Goal: Find specific page/section: Find specific page/section

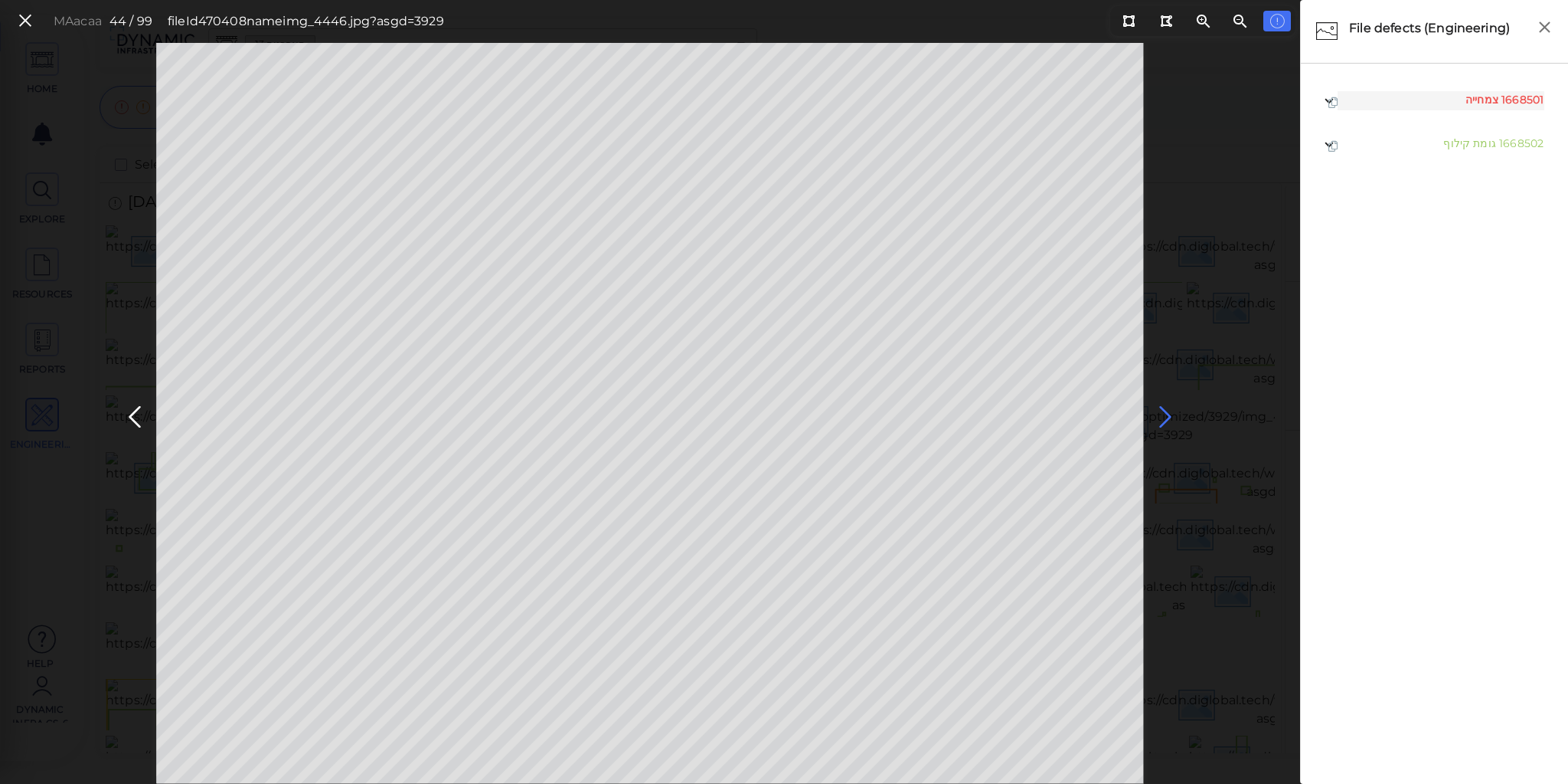
click at [1161, 410] on icon at bounding box center [1166, 417] width 25 height 30
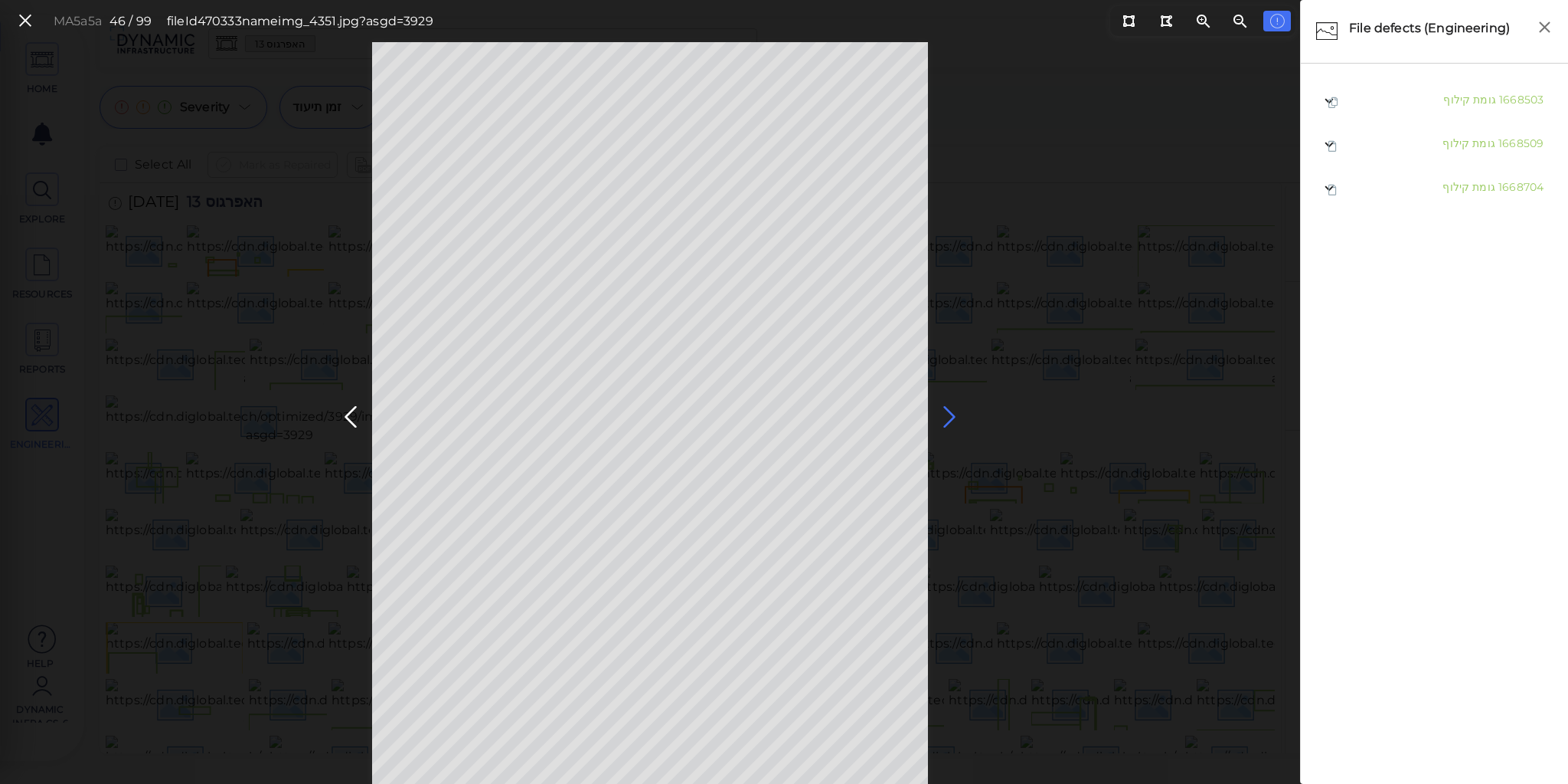
click at [946, 410] on icon at bounding box center [950, 417] width 25 height 30
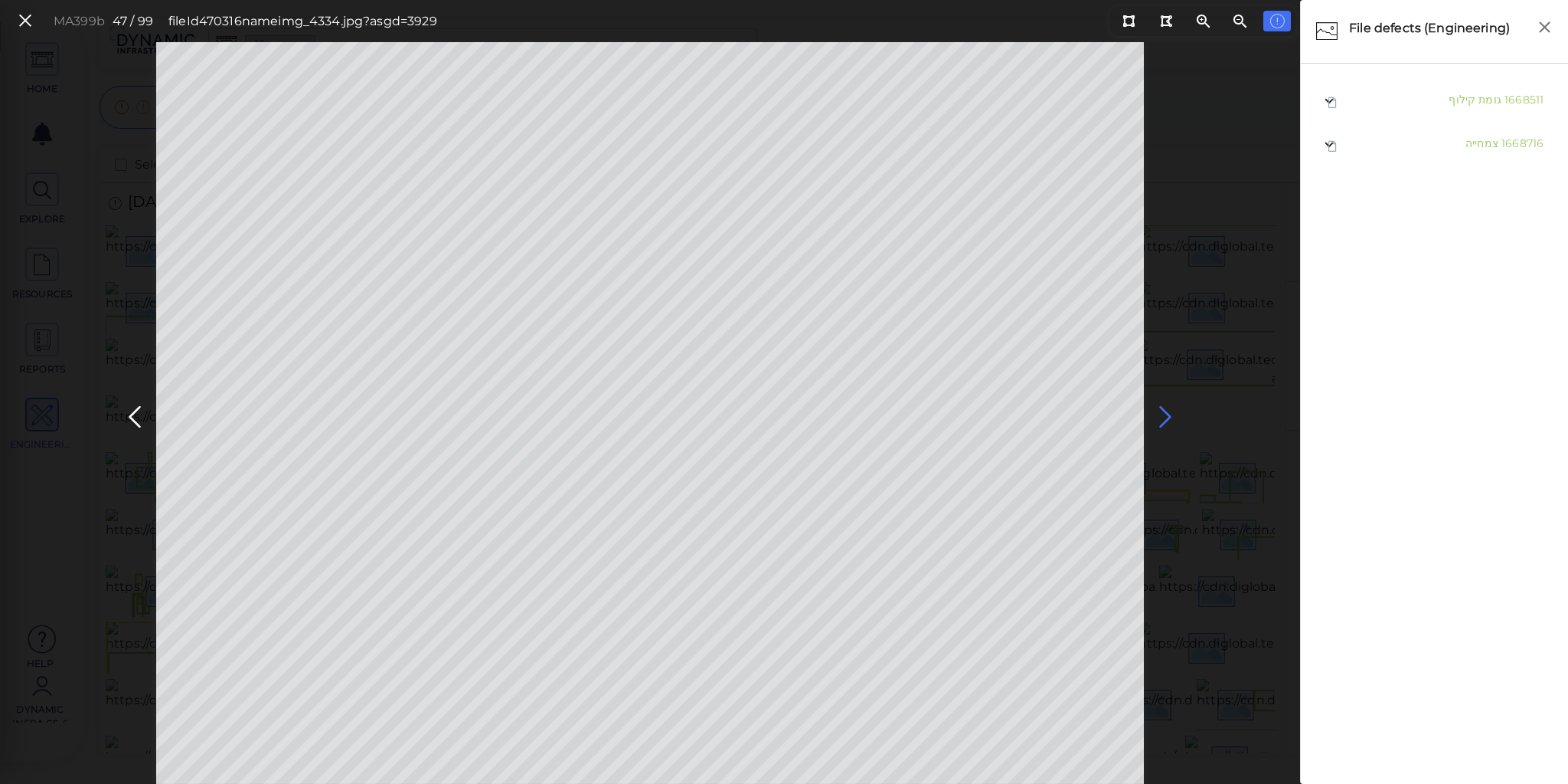
click at [1161, 416] on icon at bounding box center [1166, 417] width 25 height 30
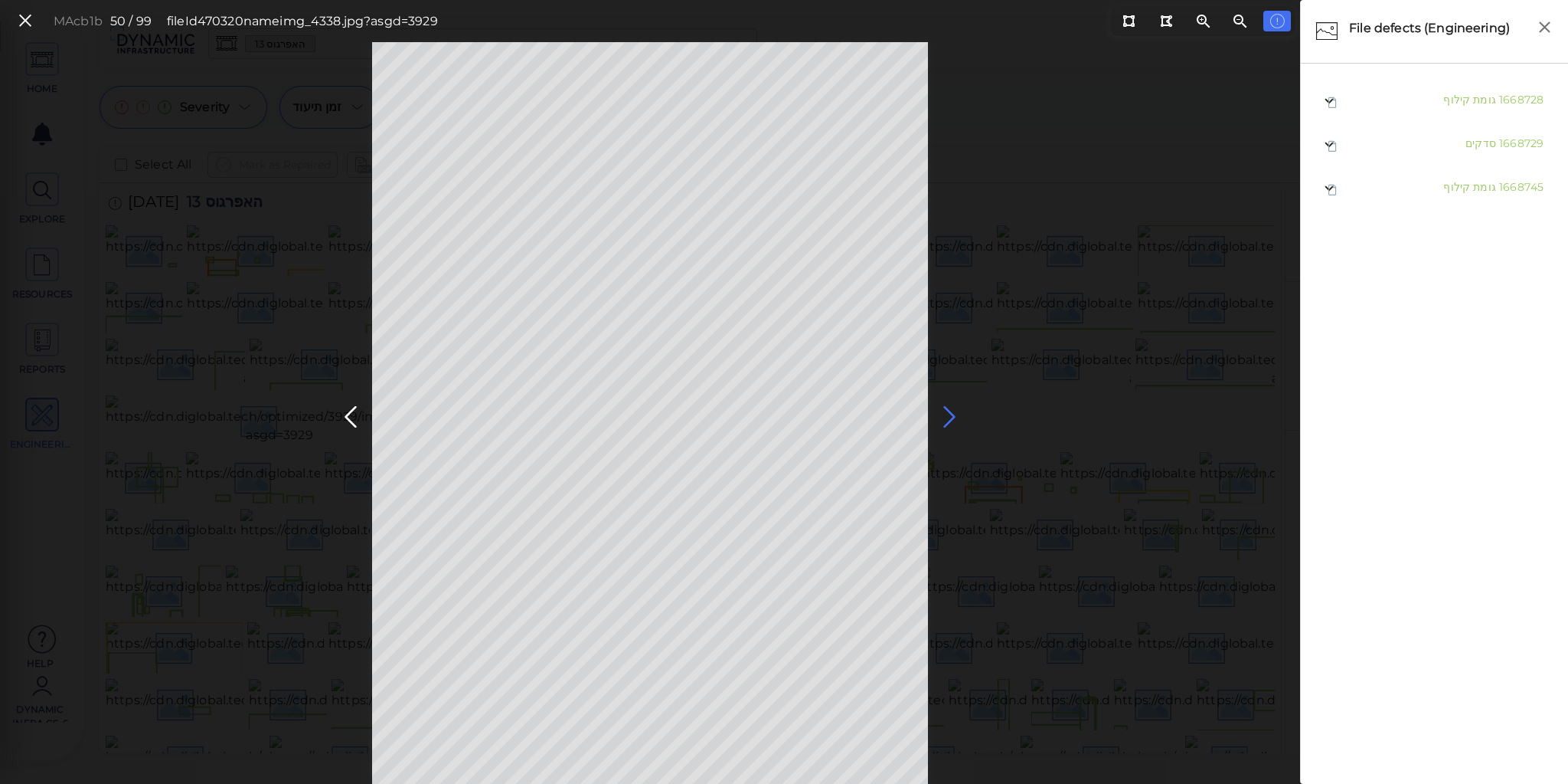
click at [950, 414] on icon at bounding box center [950, 417] width 25 height 30
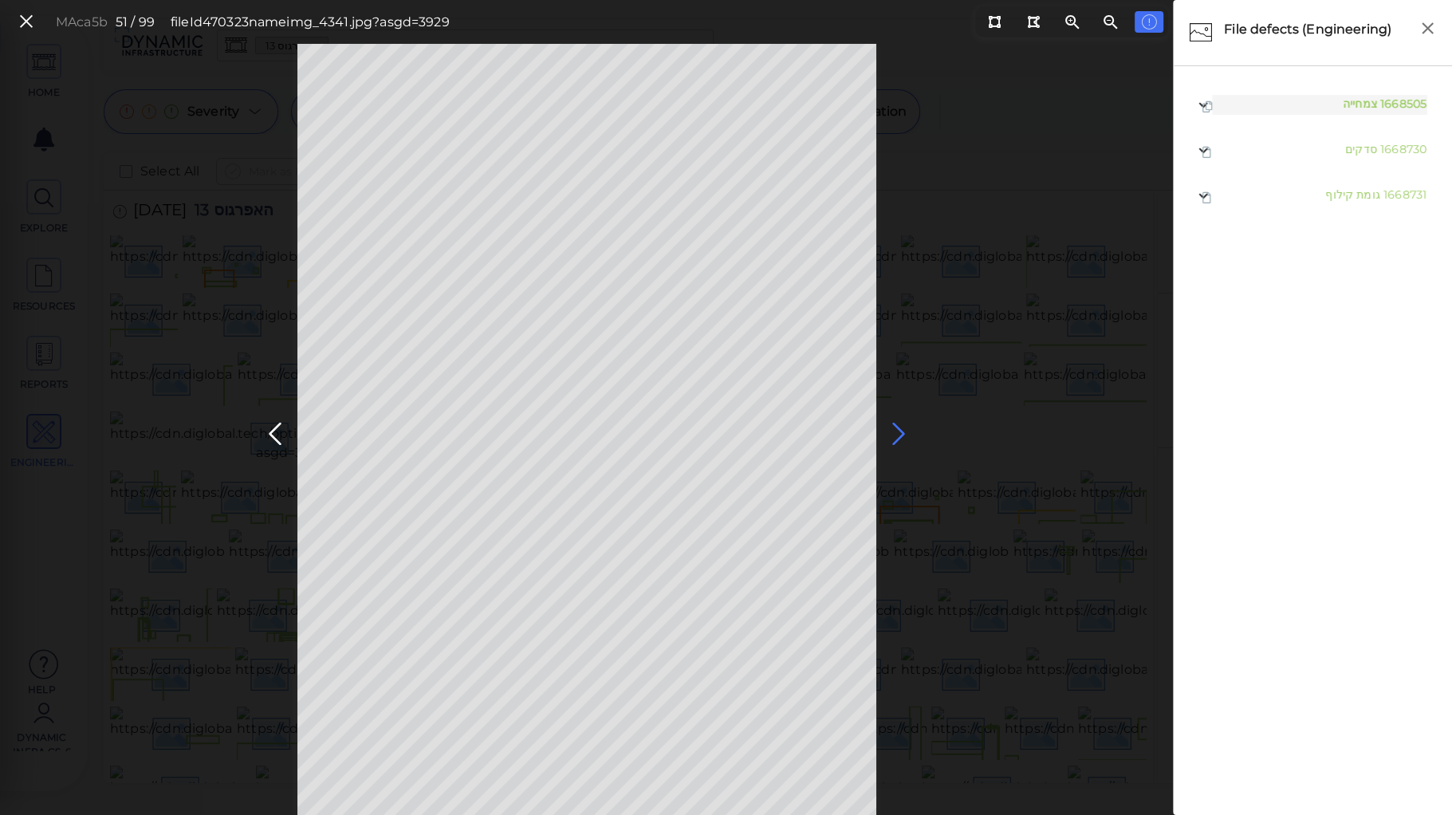
click at [894, 425] on icon at bounding box center [899, 434] width 26 height 31
click at [893, 436] on icon at bounding box center [899, 434] width 26 height 31
click at [892, 436] on icon at bounding box center [899, 434] width 26 height 31
click at [897, 431] on icon at bounding box center [899, 434] width 26 height 31
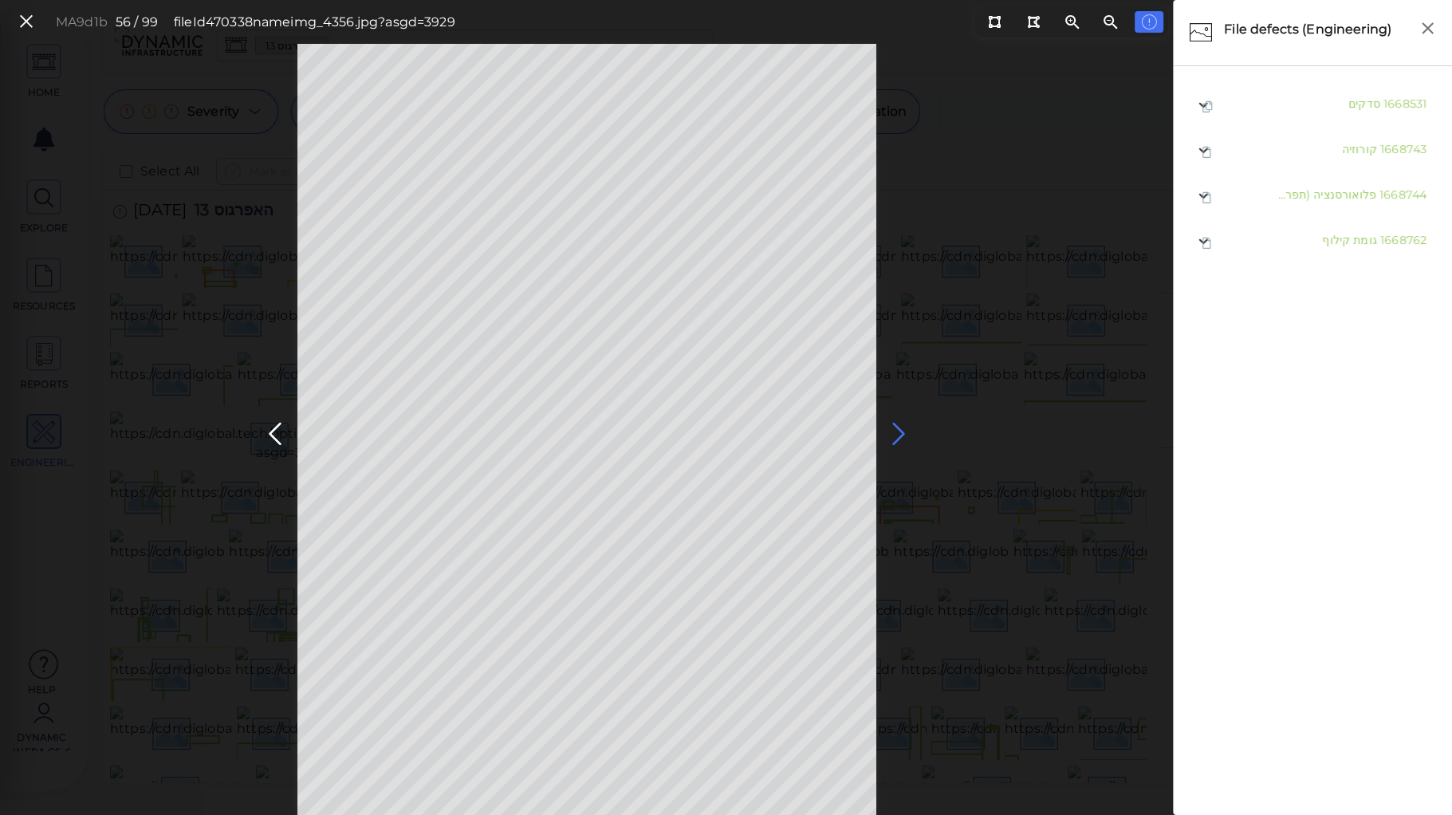
click at [897, 431] on icon at bounding box center [899, 434] width 26 height 31
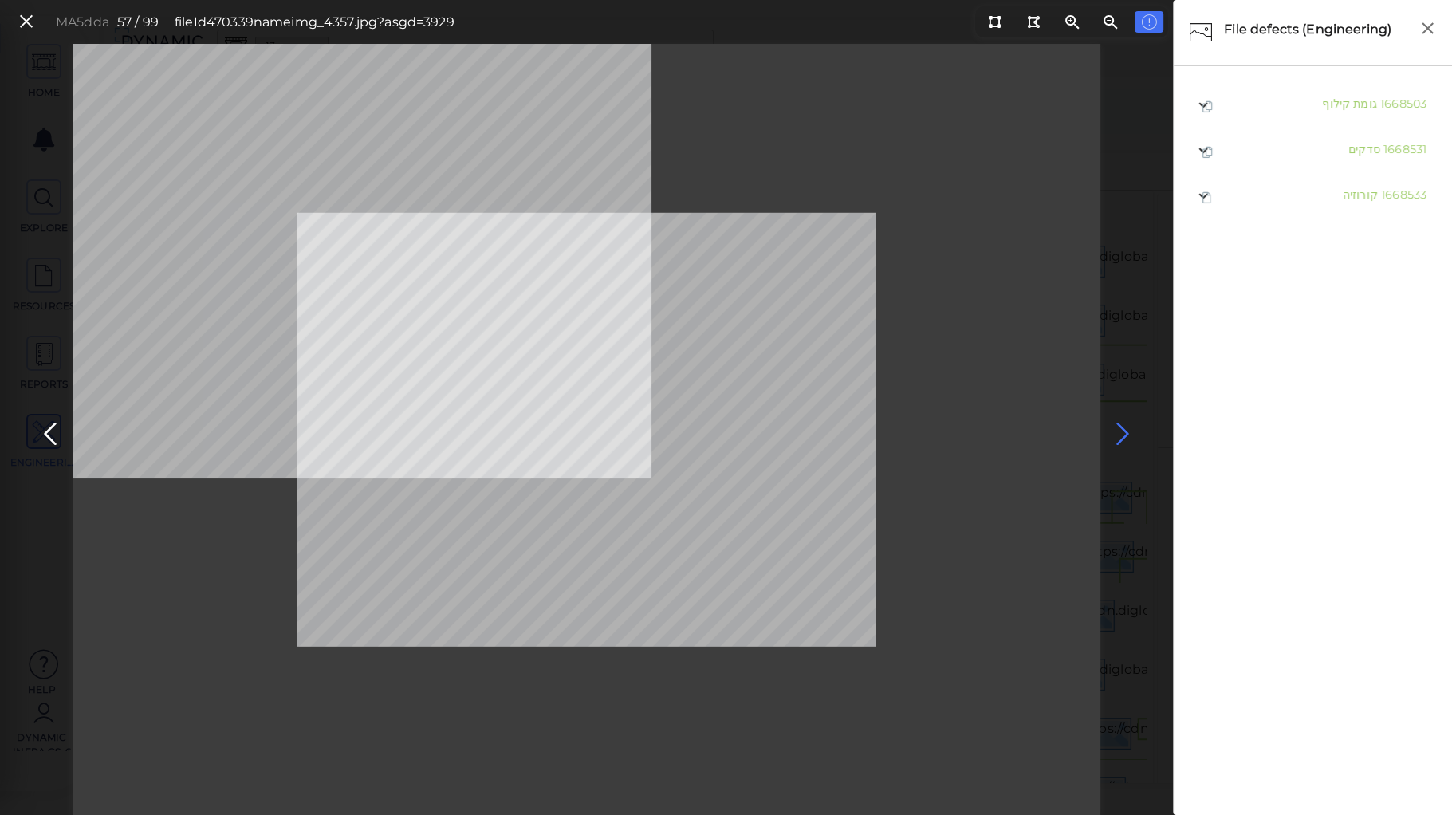
click at [1119, 429] on icon at bounding box center [1123, 434] width 26 height 31
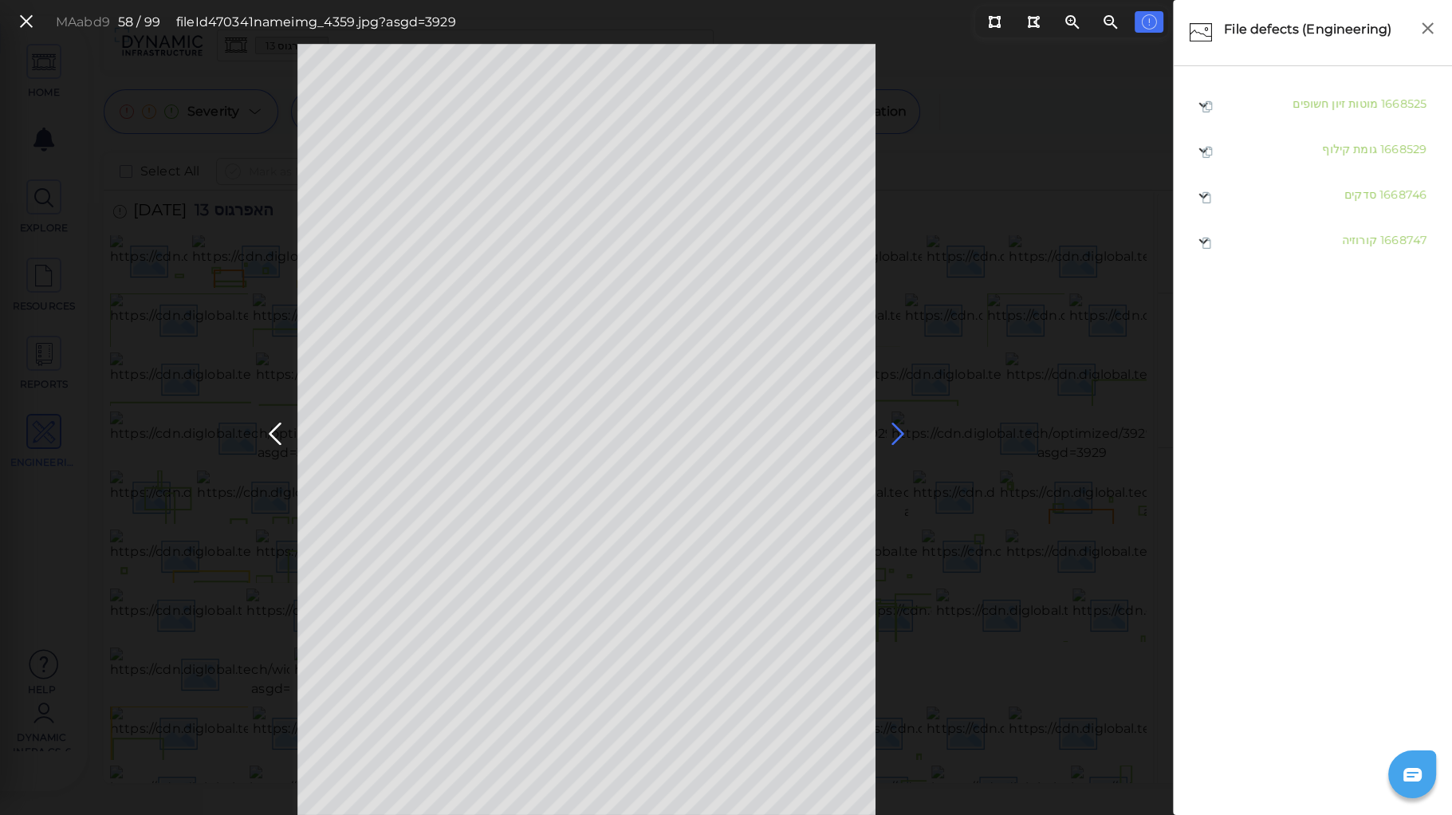
click at [895, 429] on icon at bounding box center [898, 434] width 26 height 31
click at [996, 20] on icon at bounding box center [994, 22] width 13 height 12
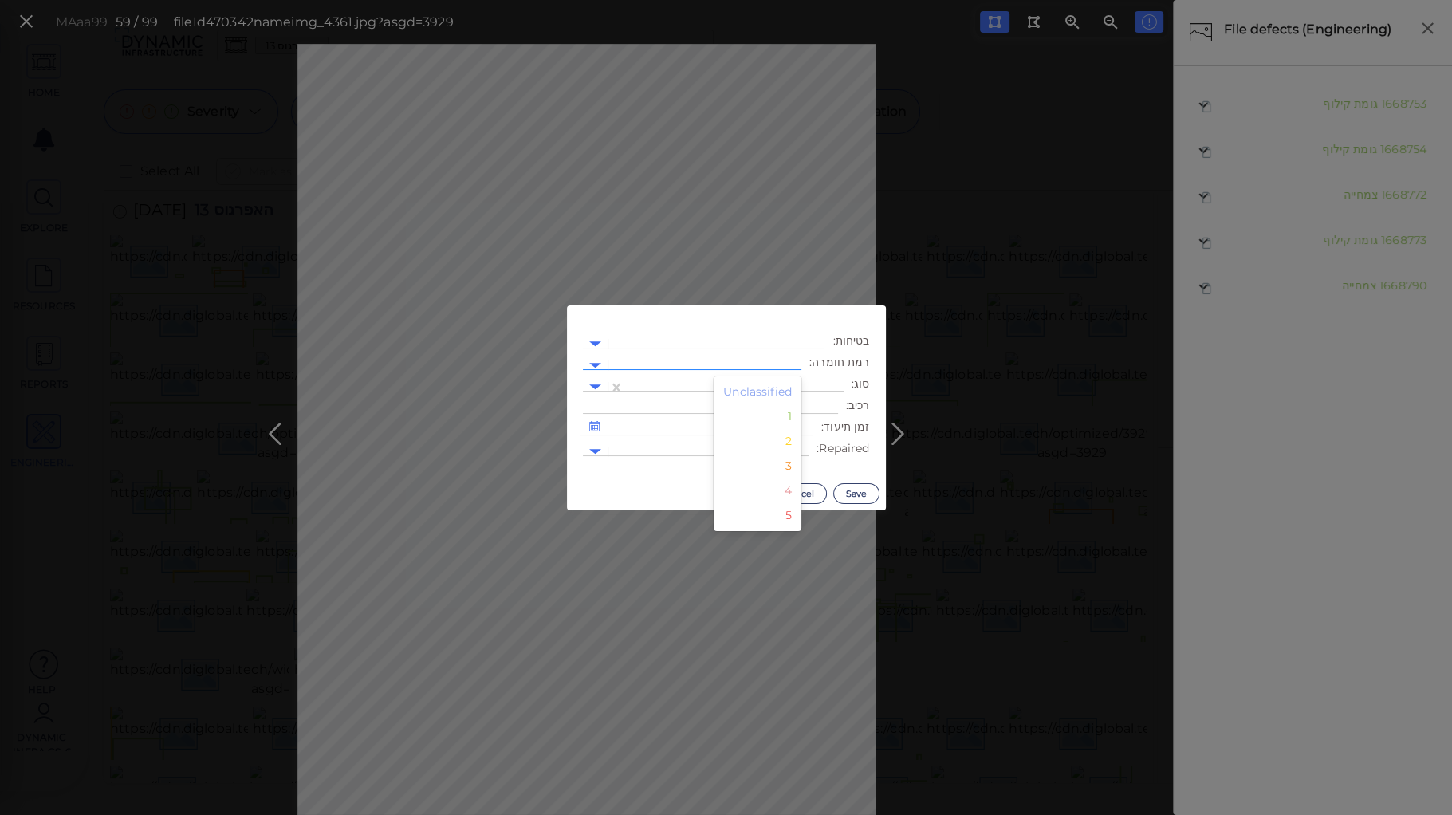
click at [713, 360] on div at bounding box center [704, 365] width 177 height 17
click at [794, 469] on div "3" at bounding box center [758, 466] width 88 height 25
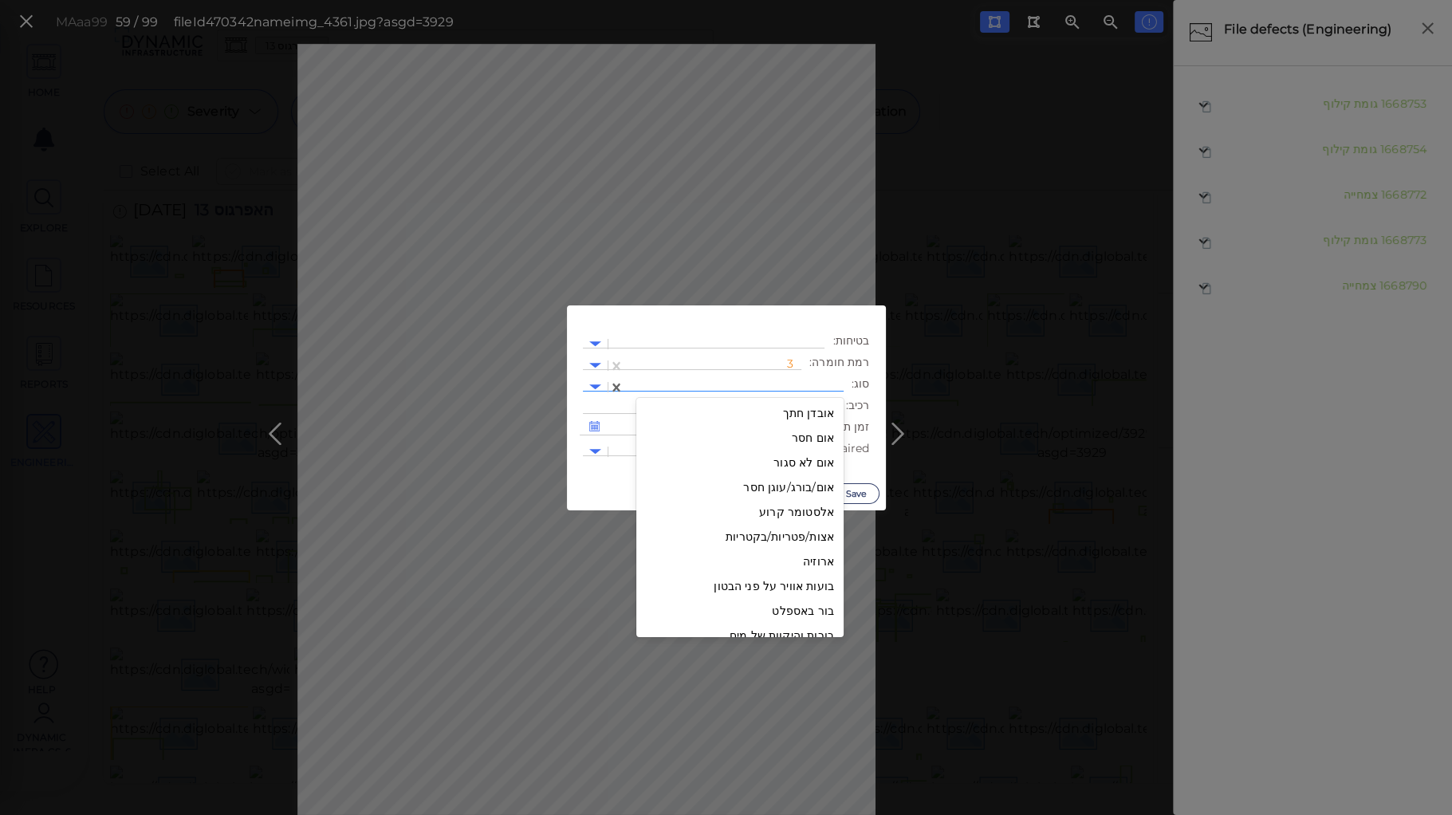
click at [753, 385] on div at bounding box center [733, 387] width 203 height 17
click at [798, 602] on div "קילוף שכבת טיח" at bounding box center [739, 602] width 207 height 25
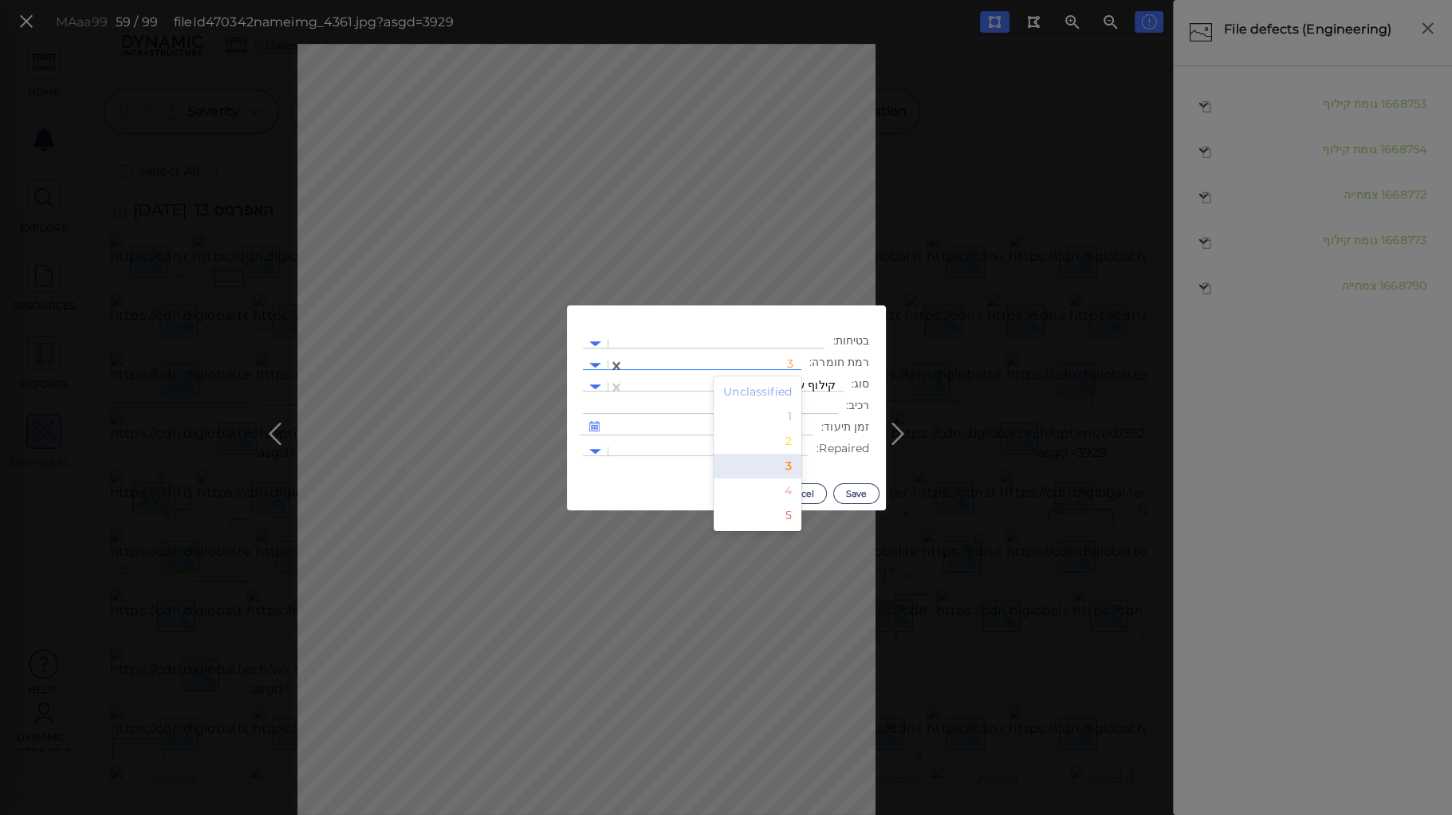
click at [785, 363] on div at bounding box center [712, 365] width 161 height 17
click at [788, 438] on div "2" at bounding box center [758, 441] width 88 height 25
click at [853, 496] on button "Save" at bounding box center [856, 493] width 46 height 21
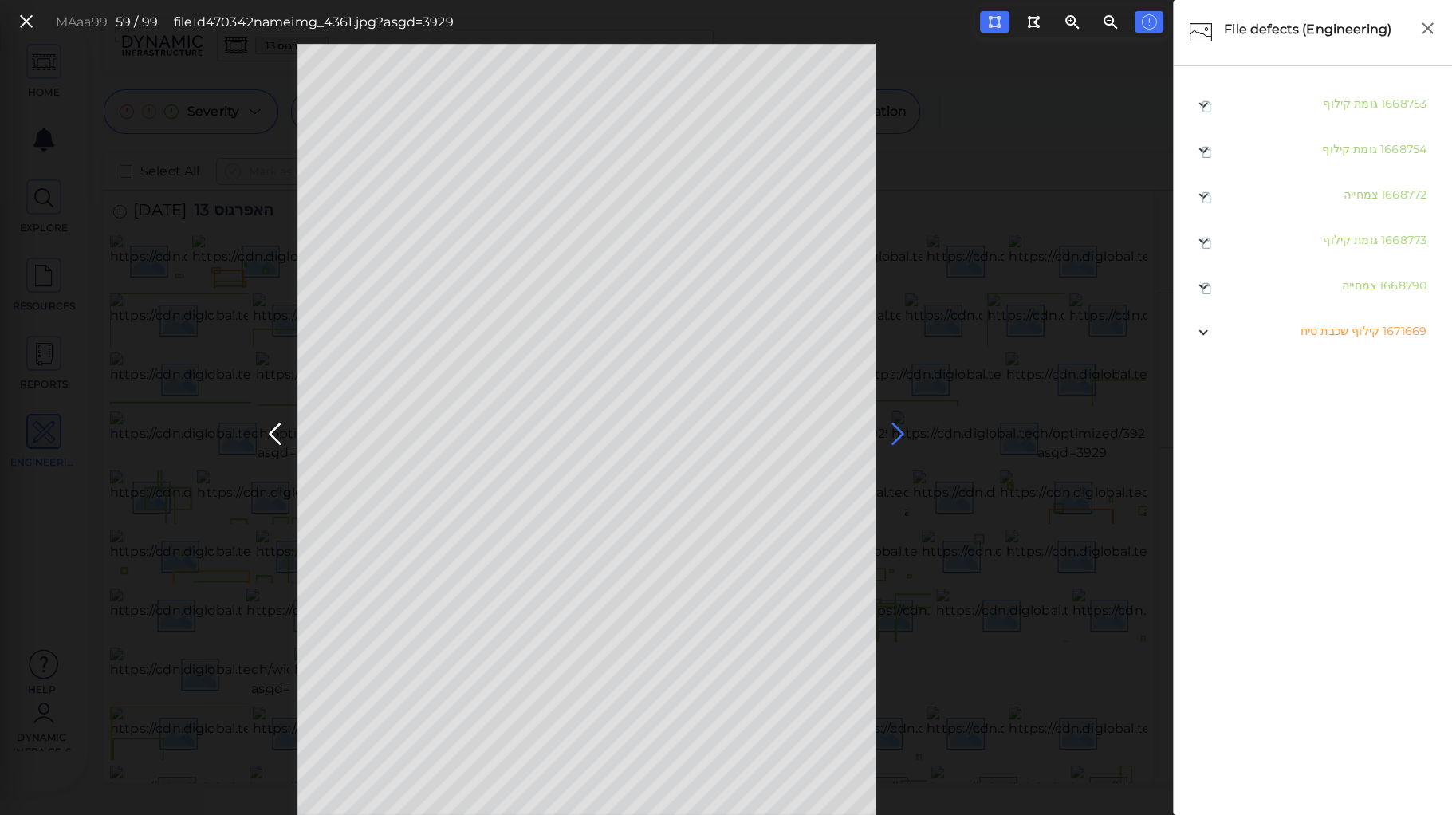
click at [895, 427] on icon at bounding box center [898, 434] width 26 height 31
click at [993, 18] on icon at bounding box center [994, 22] width 13 height 12
click at [896, 433] on icon at bounding box center [898, 434] width 26 height 31
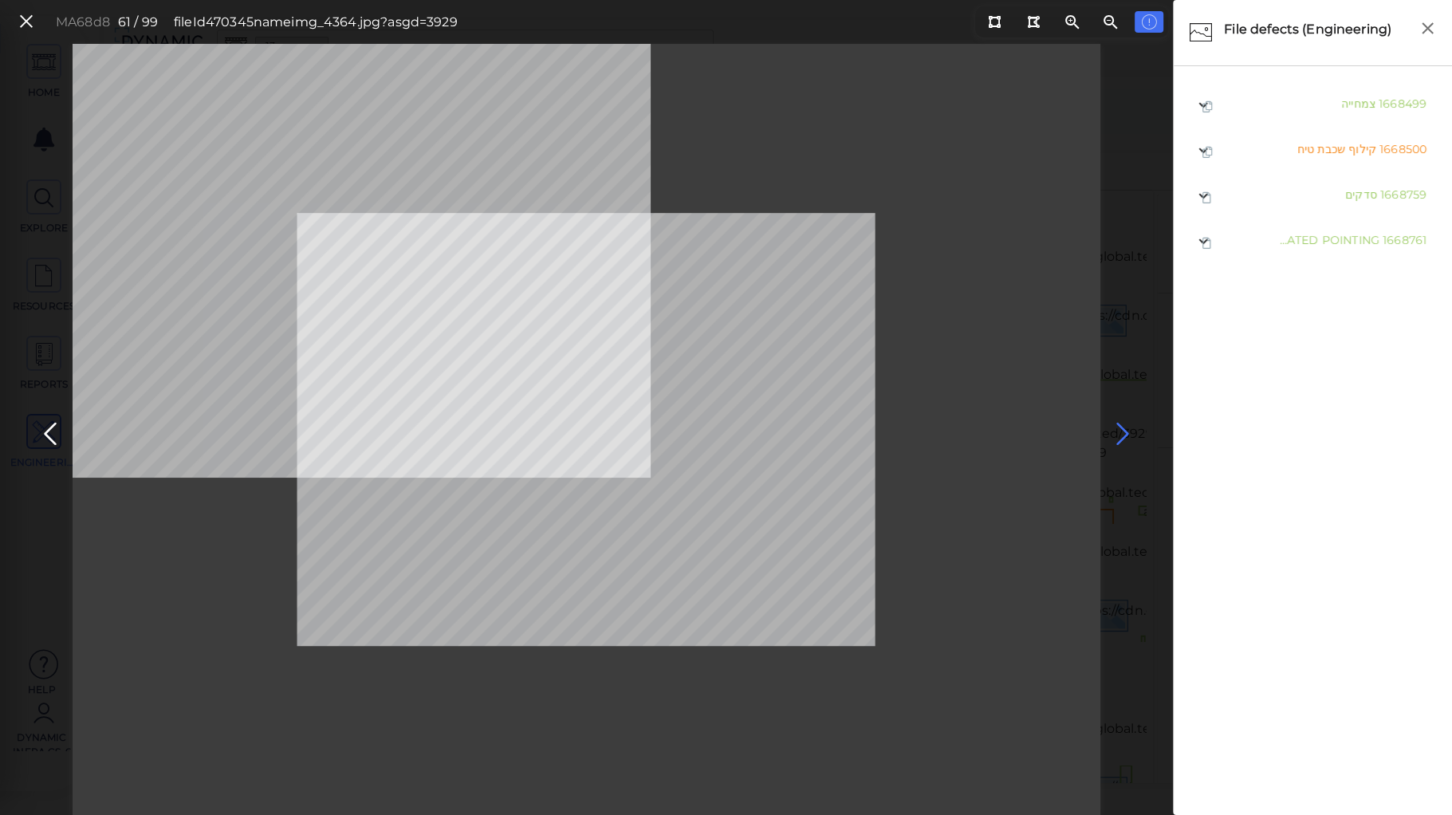
click at [1117, 424] on icon at bounding box center [1123, 434] width 26 height 31
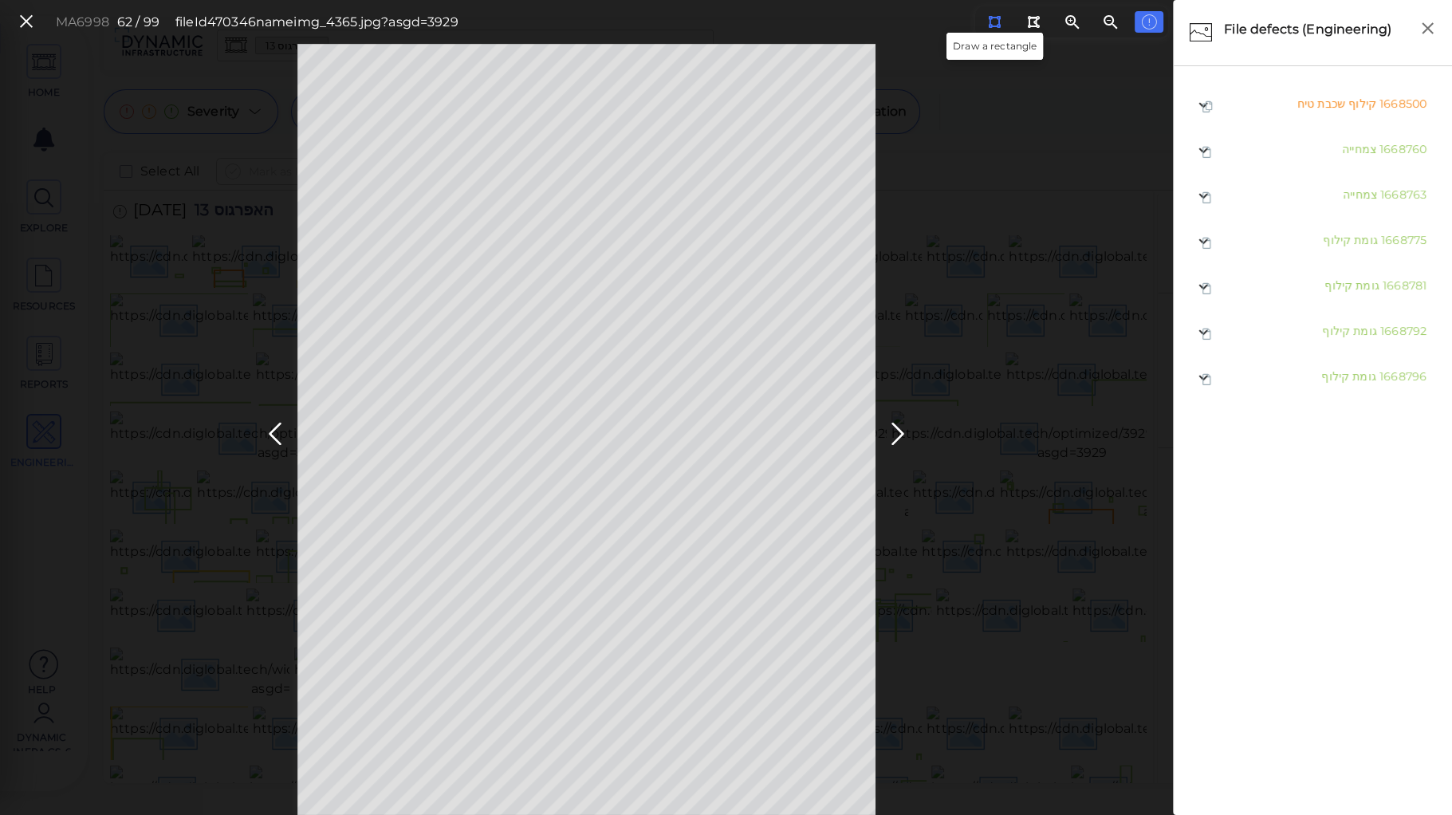
click at [995, 22] on icon at bounding box center [994, 22] width 13 height 12
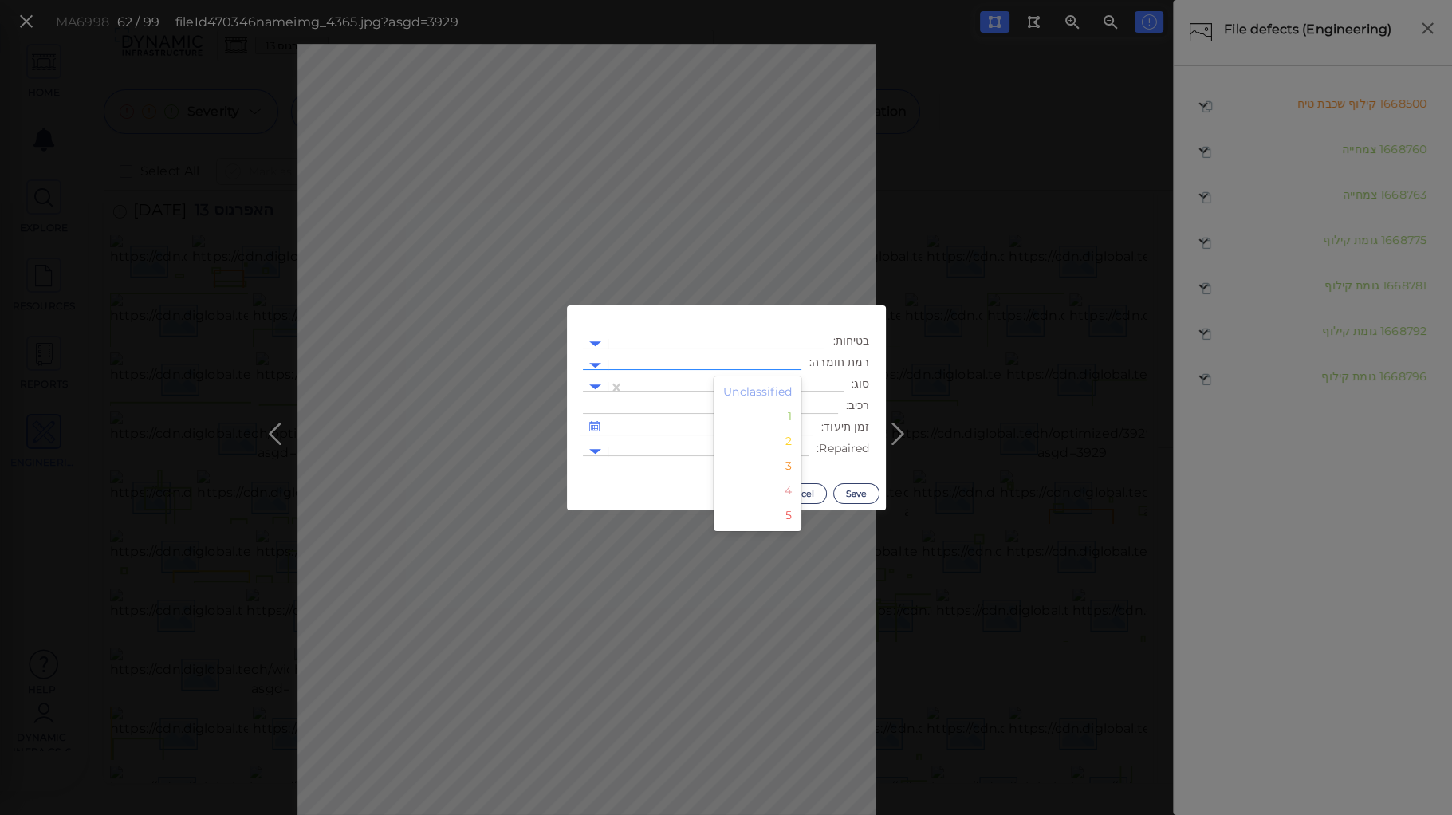
click at [737, 356] on div at bounding box center [704, 365] width 193 height 23
click at [792, 436] on div "2" at bounding box center [758, 441] width 88 height 25
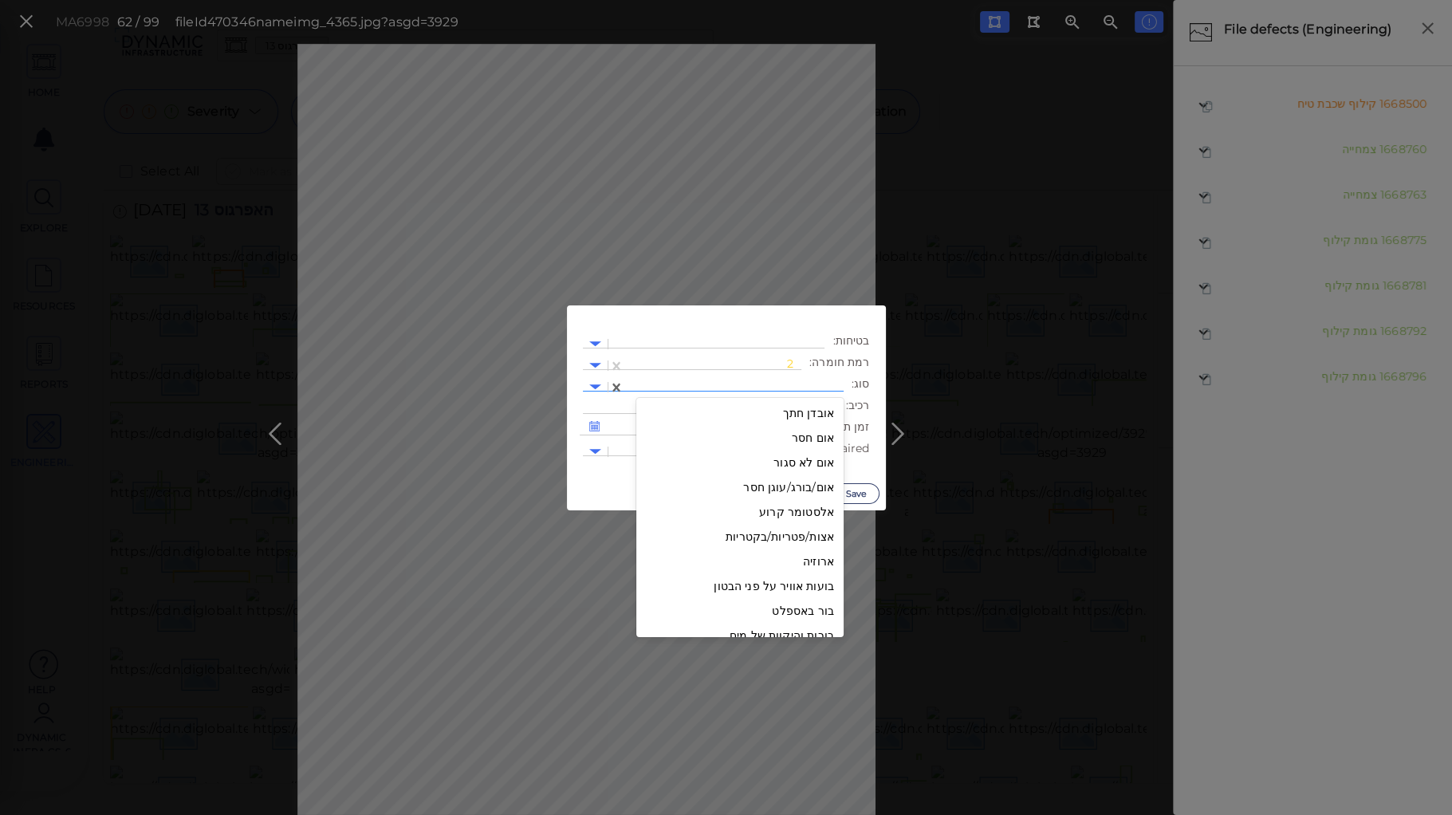
click at [757, 386] on div at bounding box center [733, 387] width 203 height 17
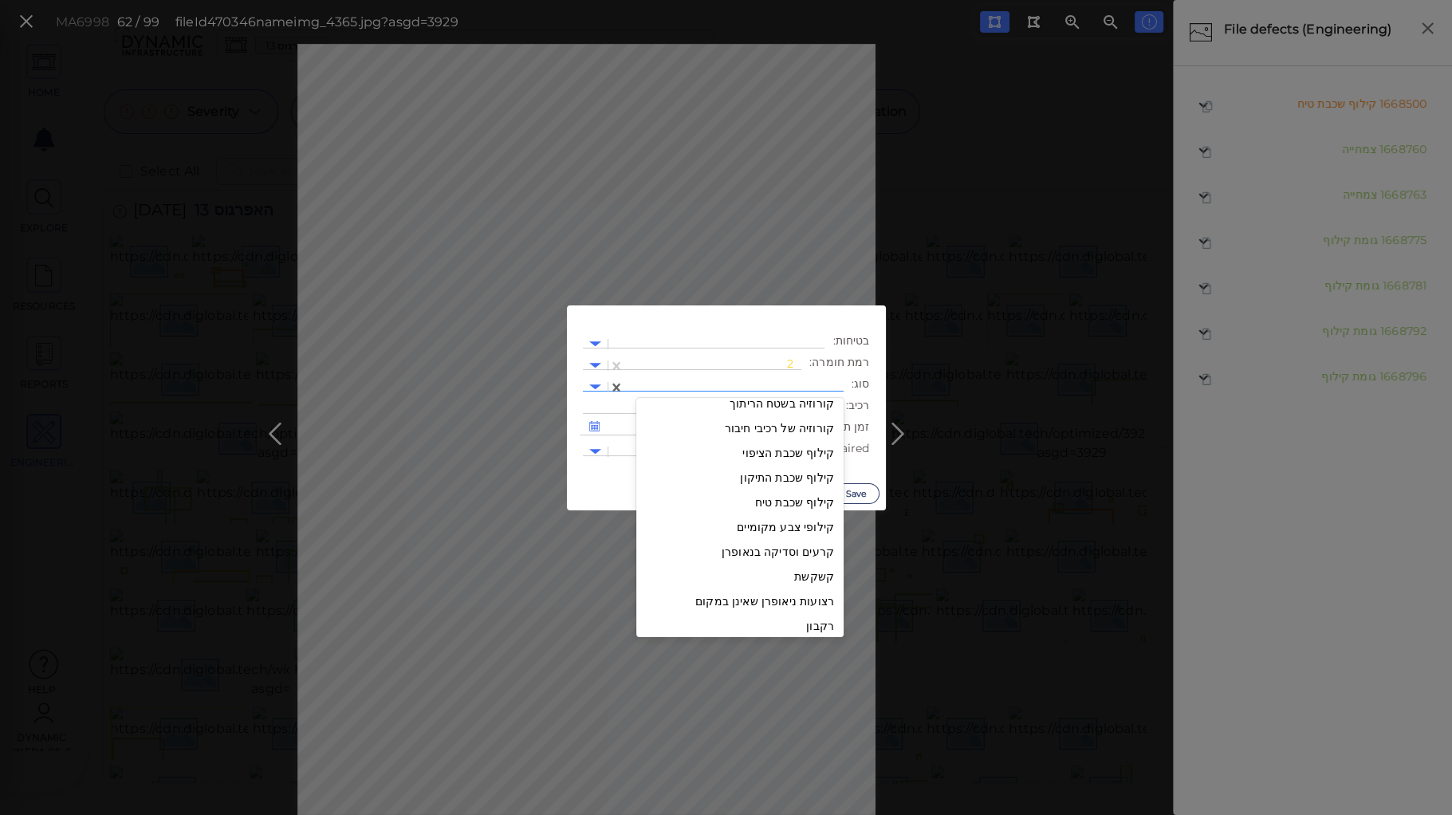
scroll to position [2296, 0]
click at [797, 488] on div "קילוף שכבת טיח" at bounding box center [739, 490] width 207 height 25
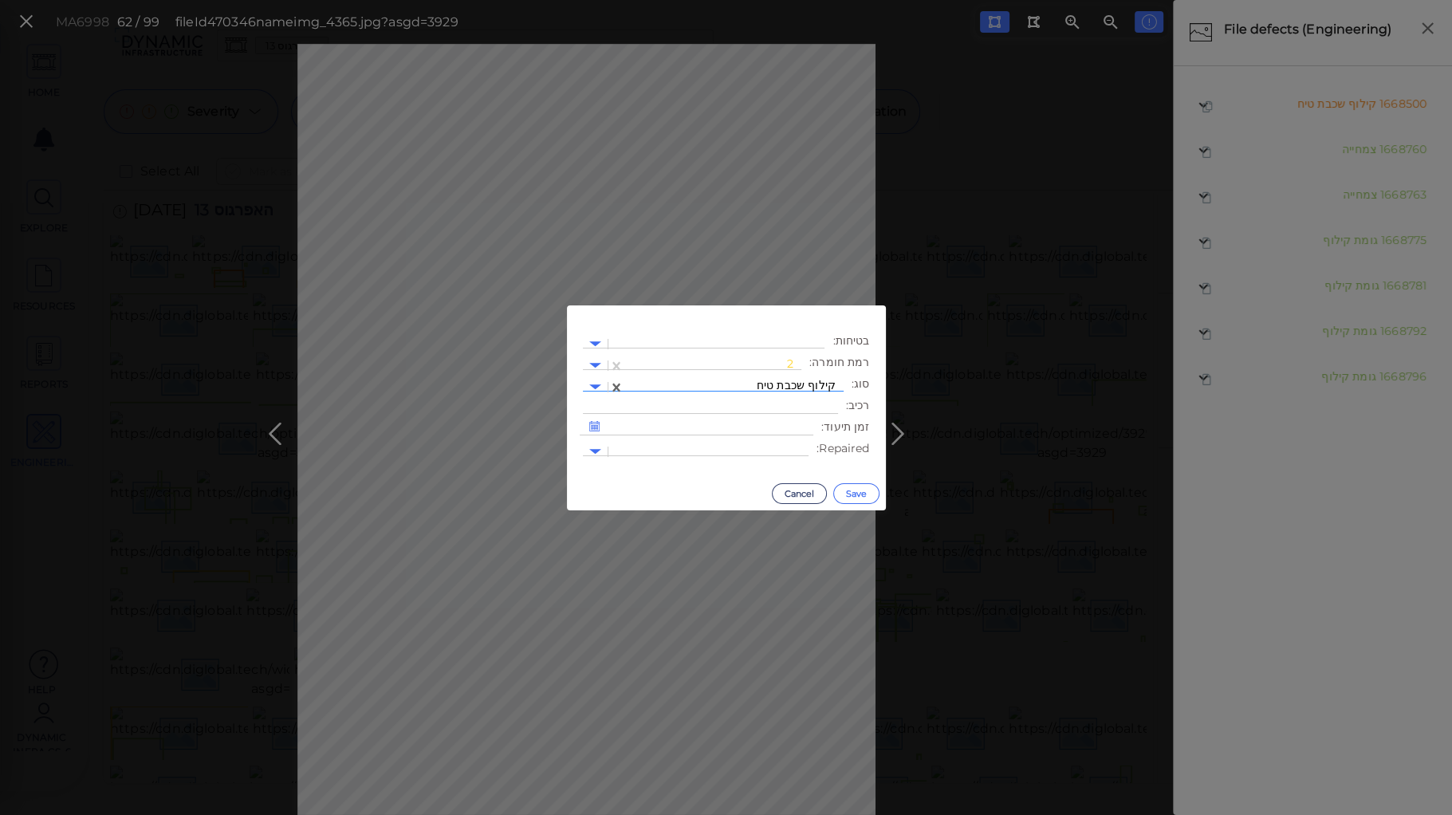
click at [852, 493] on button "Save" at bounding box center [856, 493] width 46 height 21
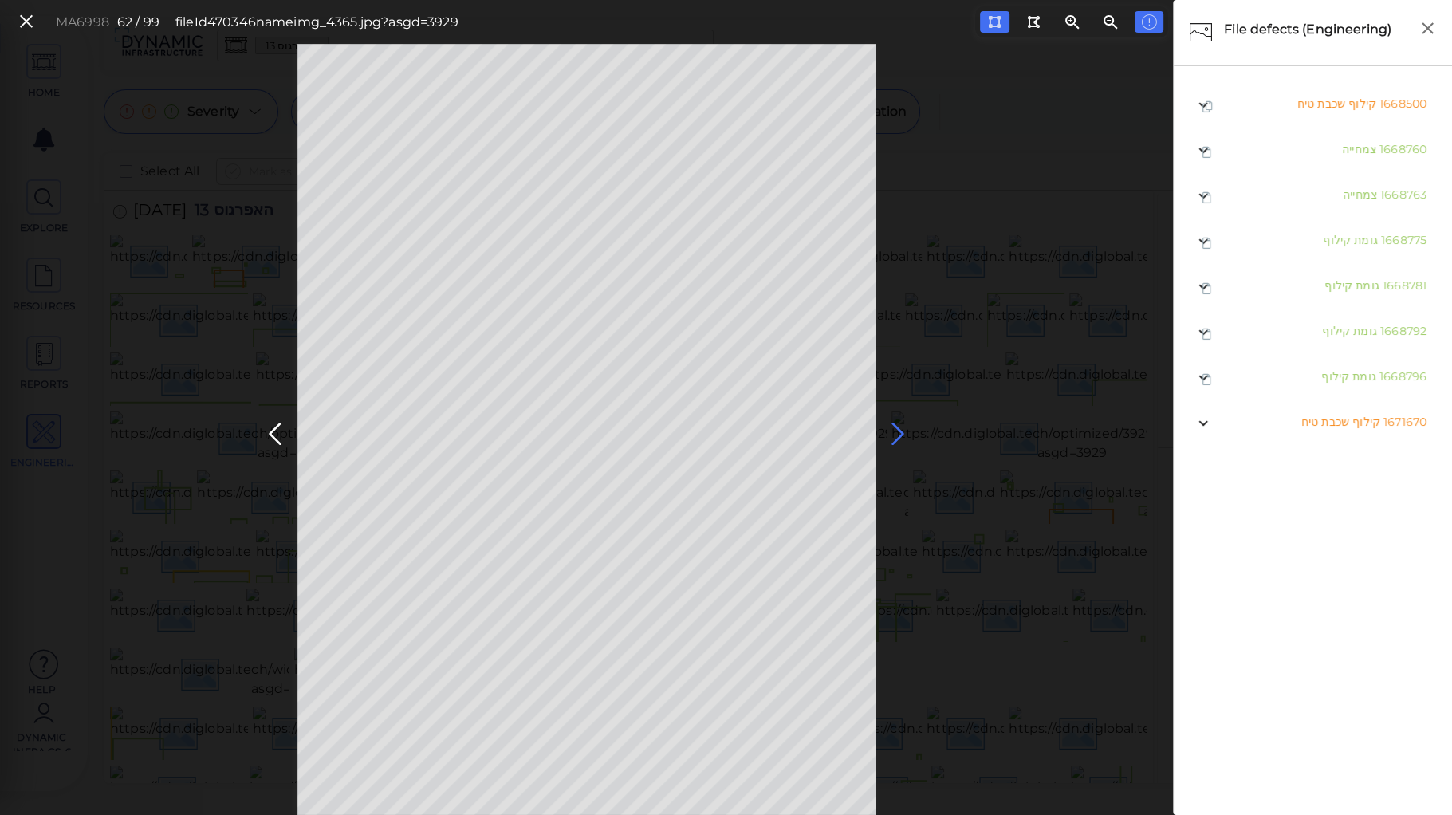
click at [896, 430] on icon at bounding box center [898, 434] width 26 height 31
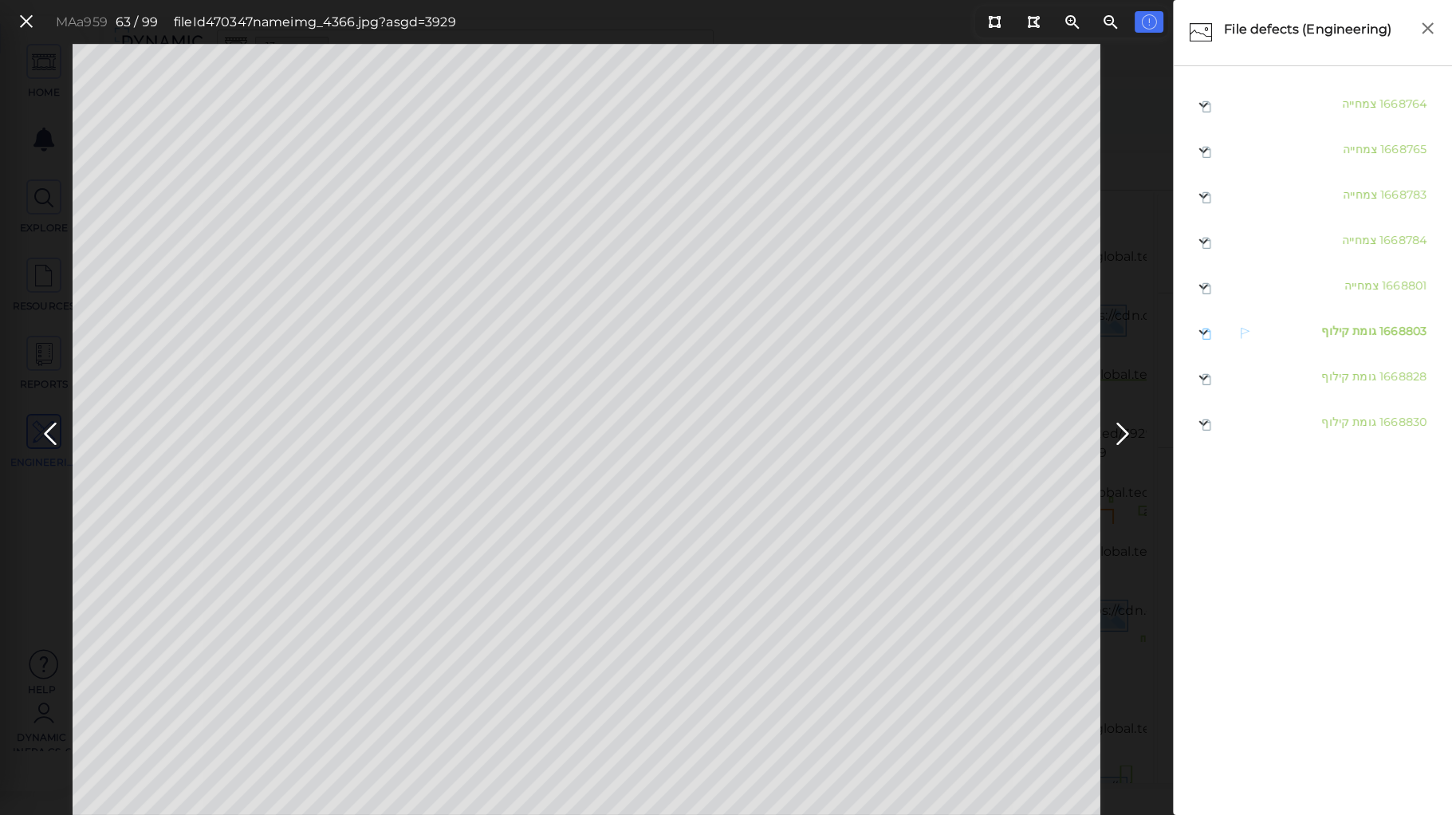
click at [1342, 332] on span "גומת קילוף" at bounding box center [1348, 331] width 55 height 14
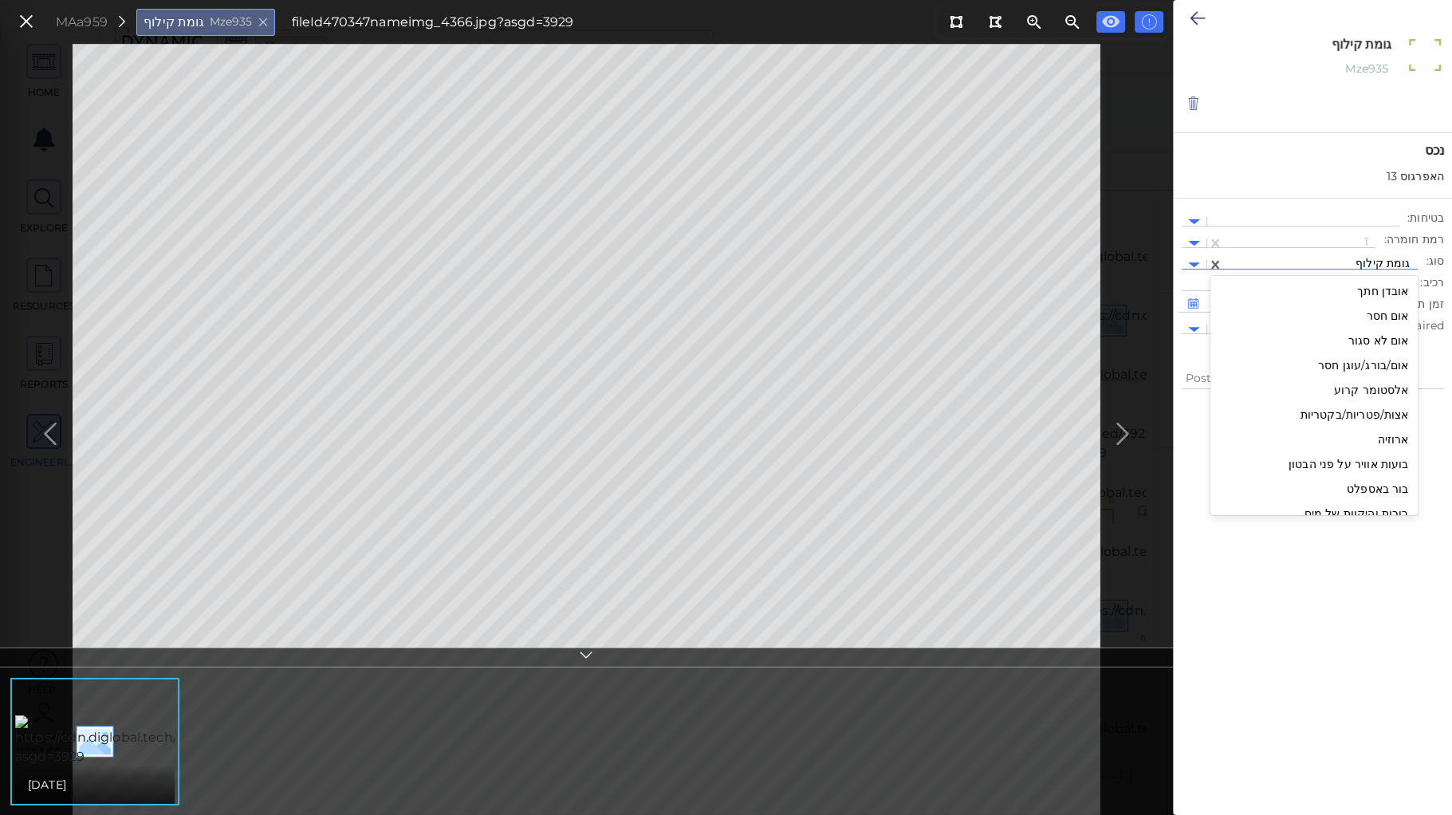
click at [1362, 262] on div at bounding box center [1320, 265] width 179 height 17
click at [1387, 491] on div "קילוף שכבת טיח" at bounding box center [1313, 494] width 207 height 25
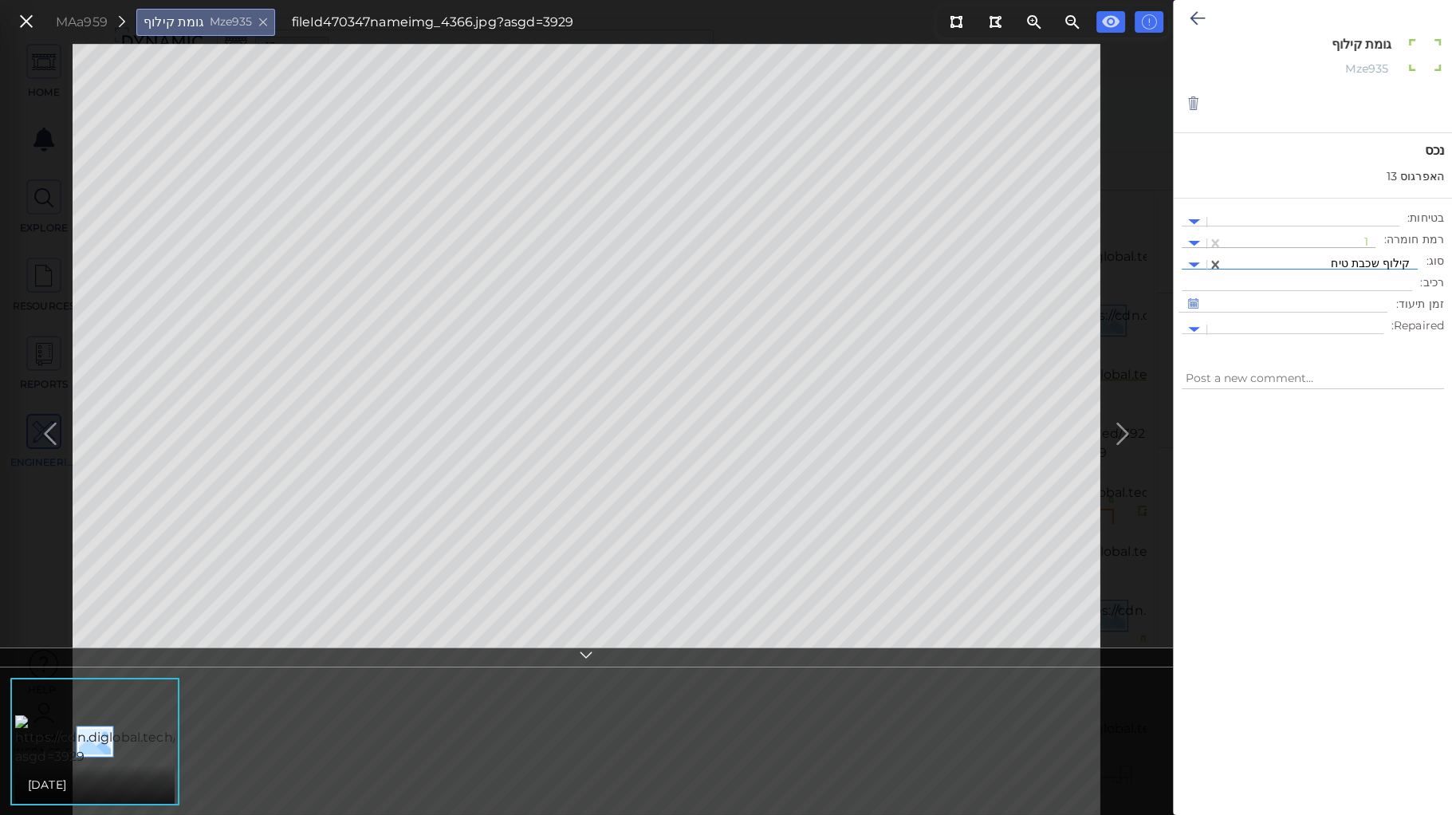
type textarea "x"
type textarea "קילוף שכבת טיח"
click at [1363, 234] on div "1" at bounding box center [1299, 244] width 136 height 20
click at [1369, 319] on div "2" at bounding box center [1332, 319] width 88 height 25
type textarea "x"
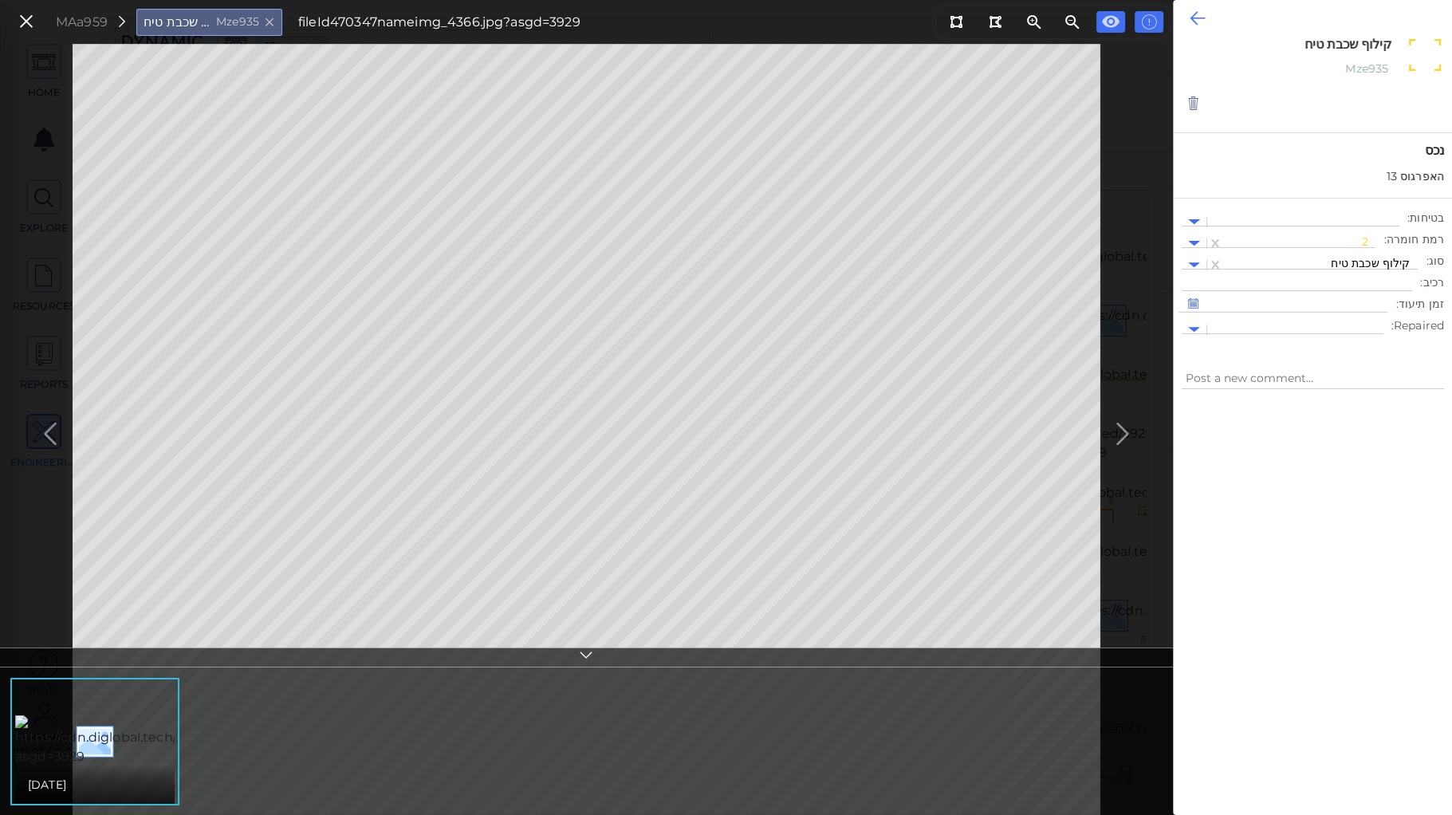
click at [1195, 13] on icon at bounding box center [1197, 18] width 15 height 19
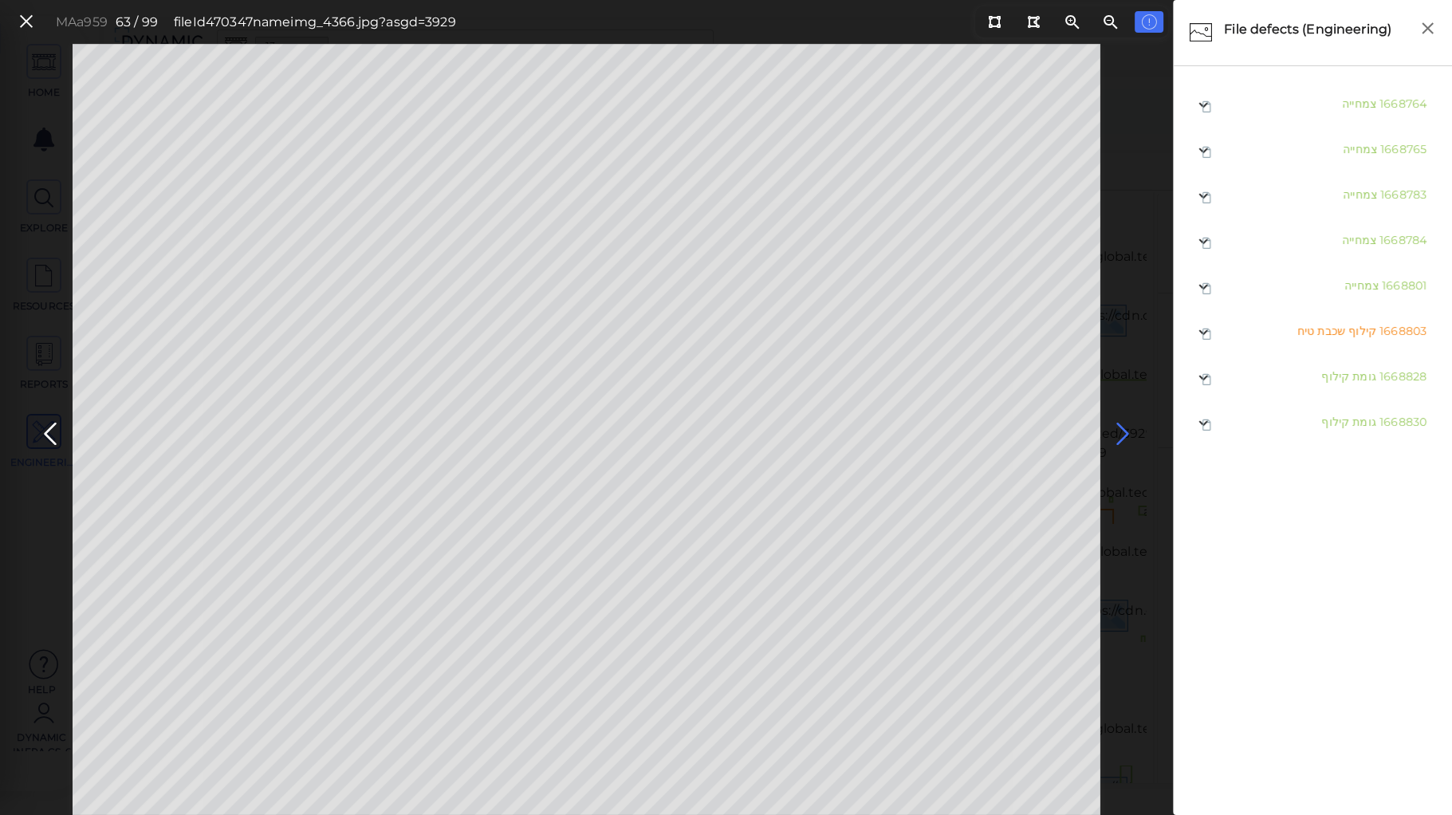
click at [1121, 431] on icon at bounding box center [1123, 434] width 26 height 31
click at [1121, 427] on icon at bounding box center [1123, 434] width 26 height 31
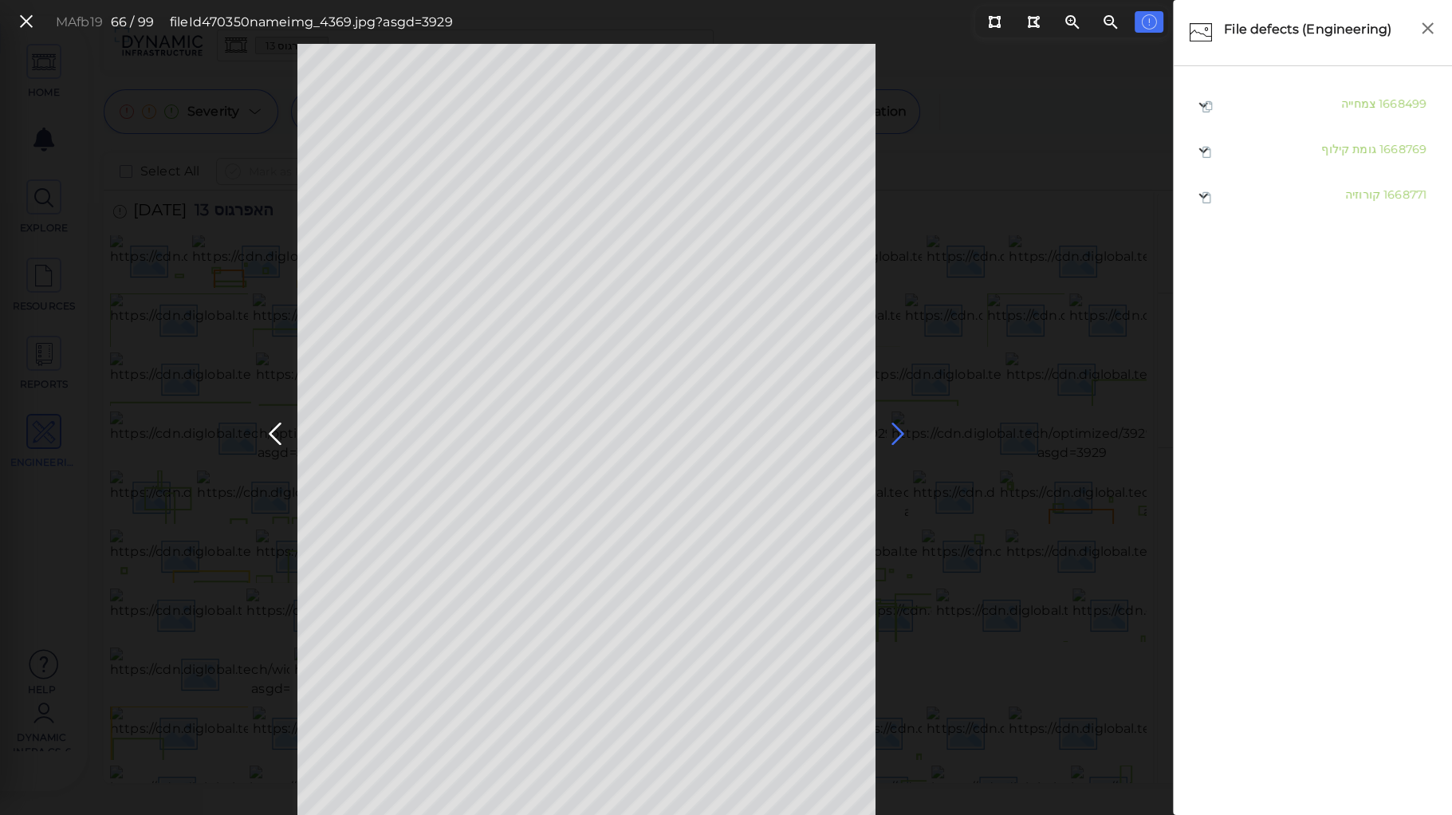
click at [899, 430] on icon at bounding box center [898, 434] width 26 height 31
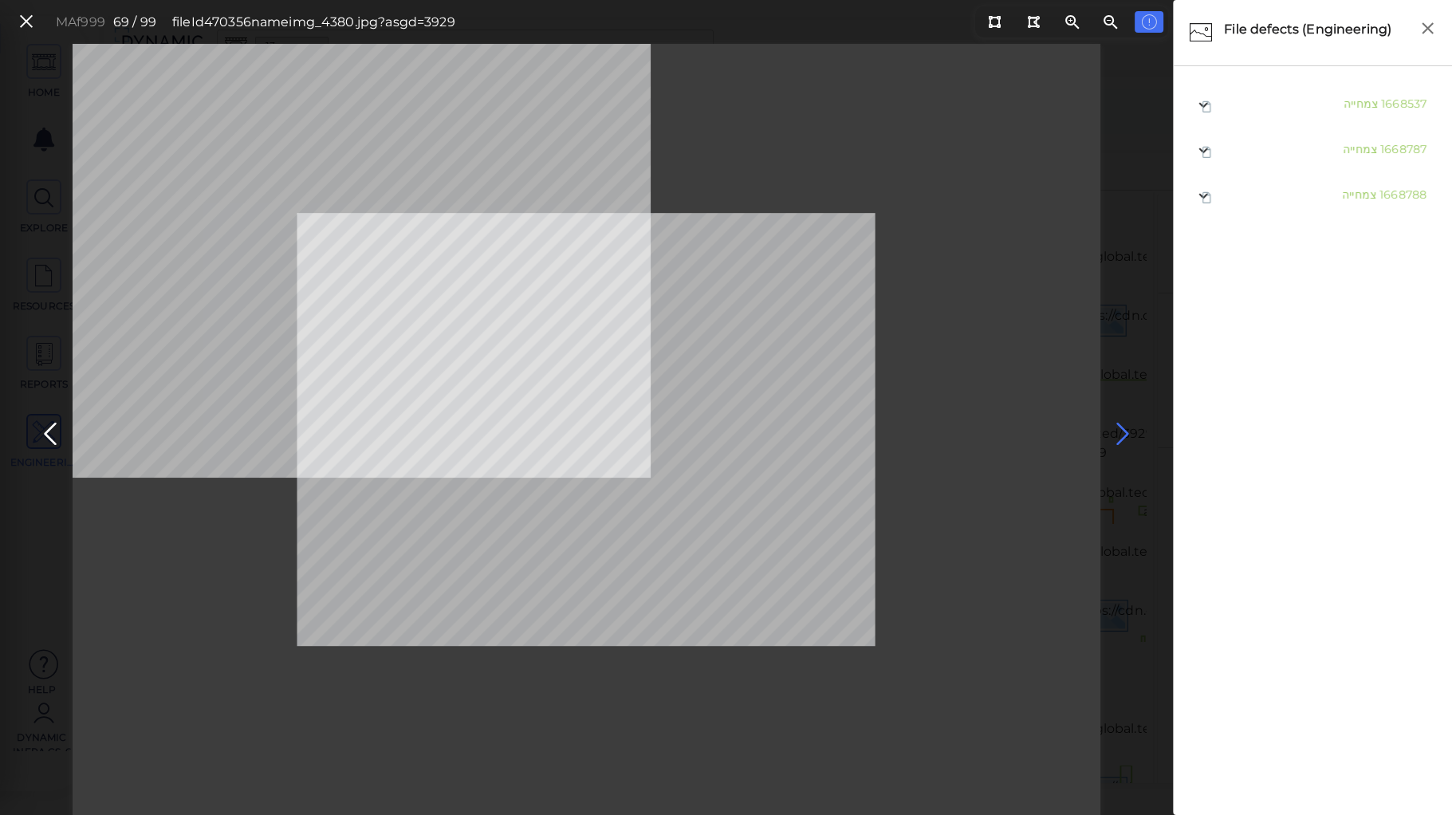
click at [1119, 430] on icon at bounding box center [1123, 434] width 26 height 31
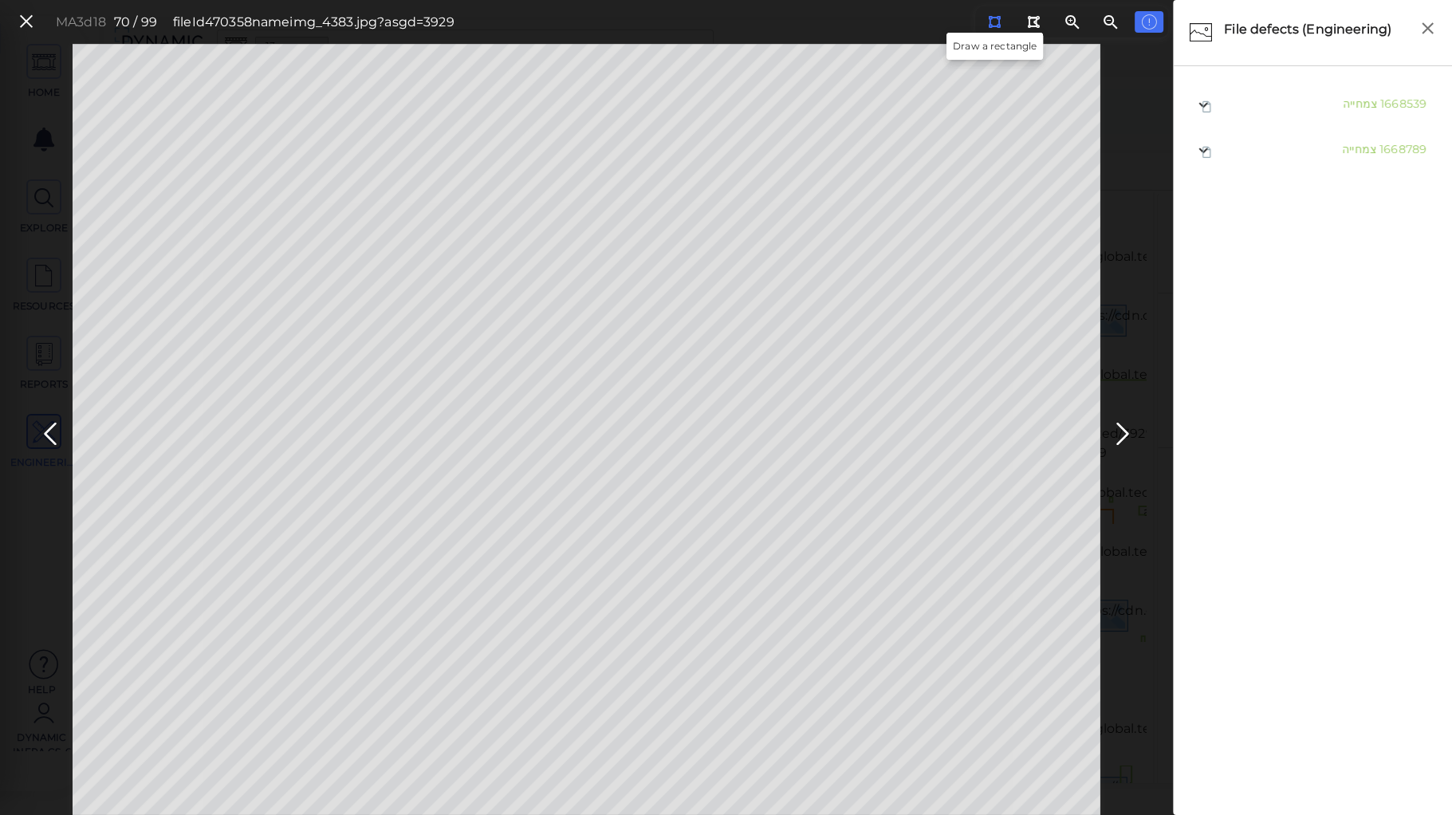
click at [995, 19] on icon at bounding box center [994, 22] width 13 height 12
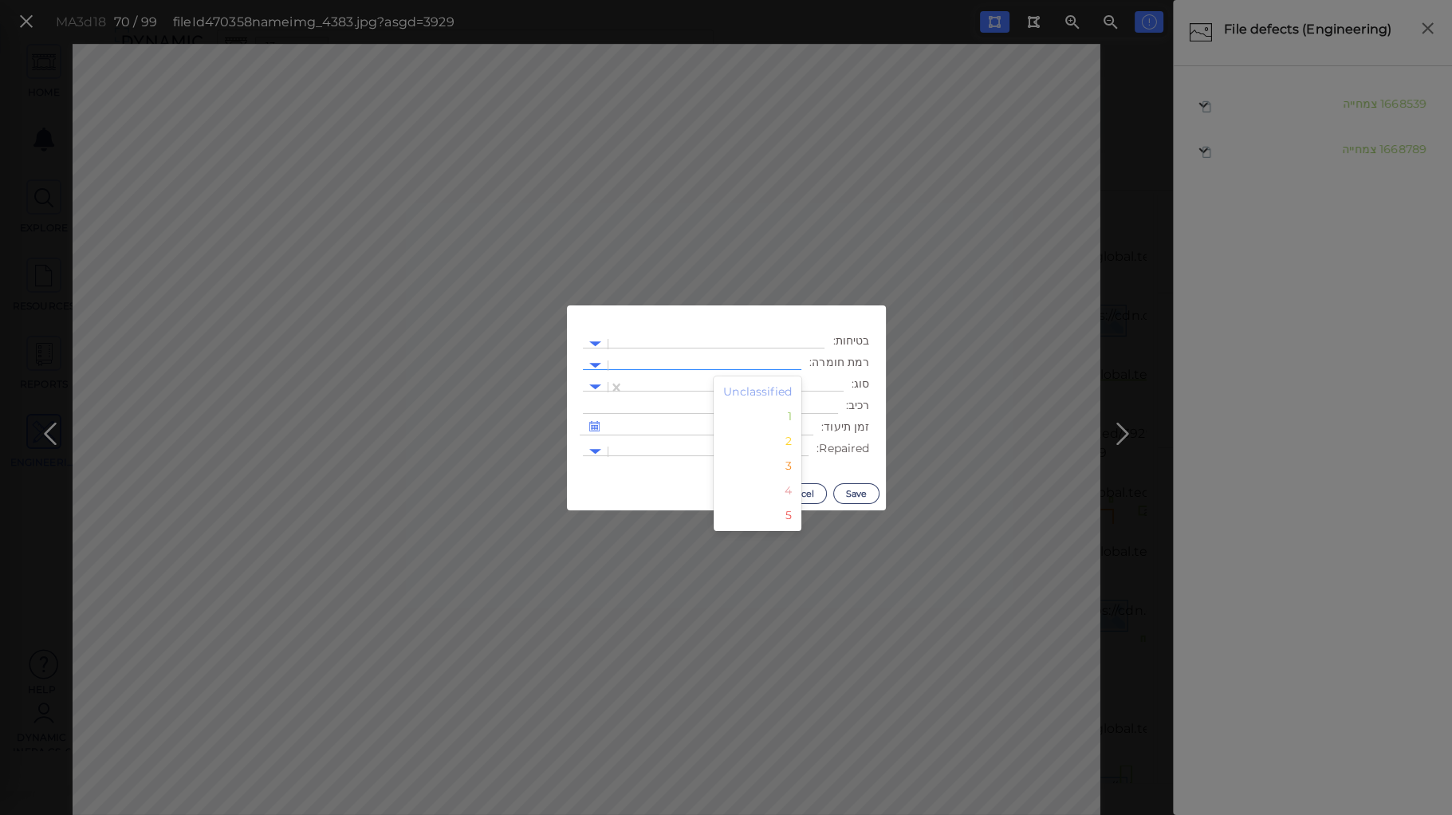
click at [757, 358] on div at bounding box center [704, 365] width 177 height 17
click at [790, 446] on div "2" at bounding box center [758, 441] width 88 height 25
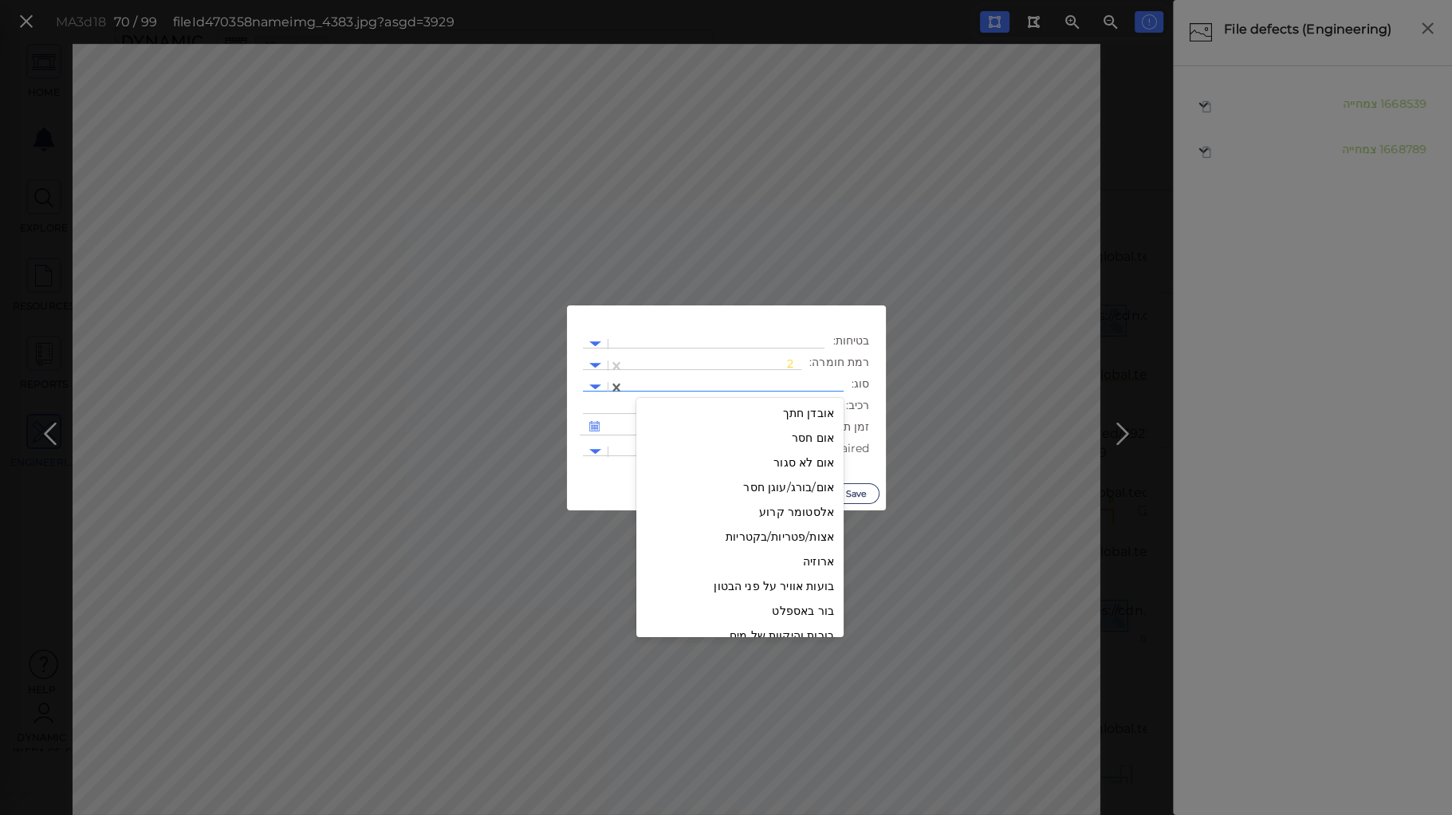
click at [765, 384] on div at bounding box center [733, 387] width 203 height 17
click at [822, 413] on div "חלל" at bounding box center [739, 410] width 207 height 25
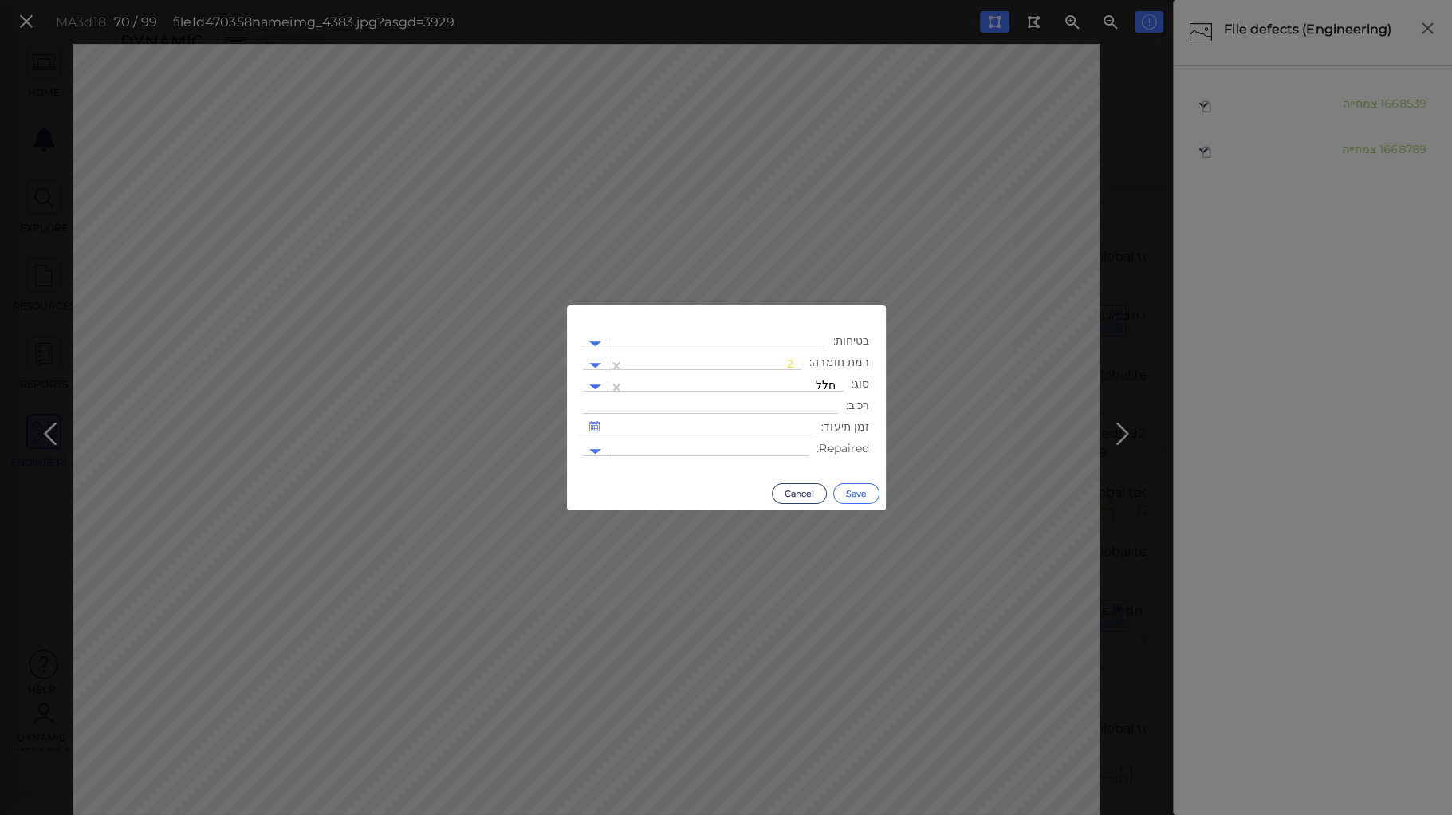
click at [860, 491] on button "Save" at bounding box center [856, 493] width 46 height 21
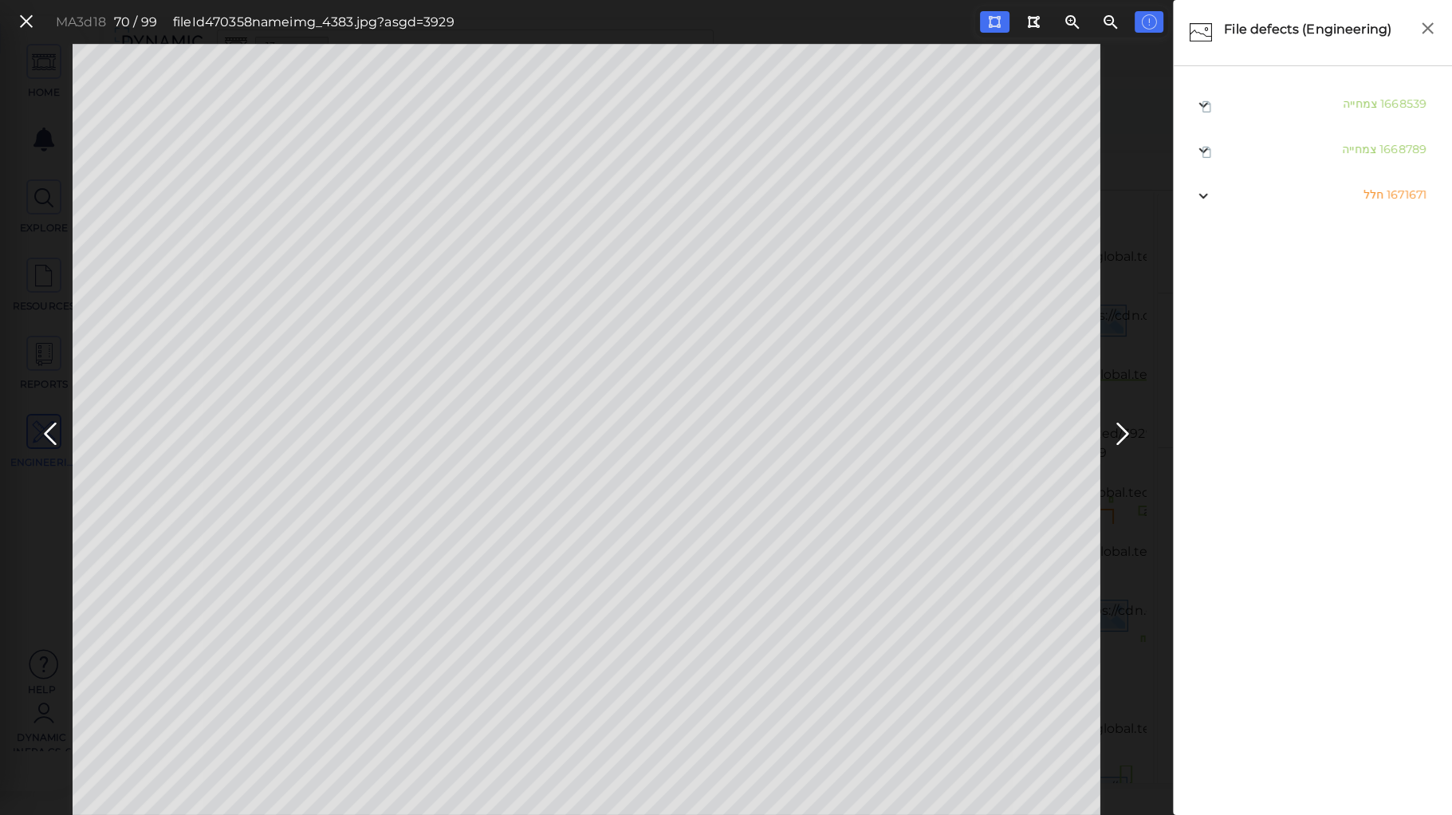
click at [1113, 426] on icon at bounding box center [1123, 434] width 26 height 31
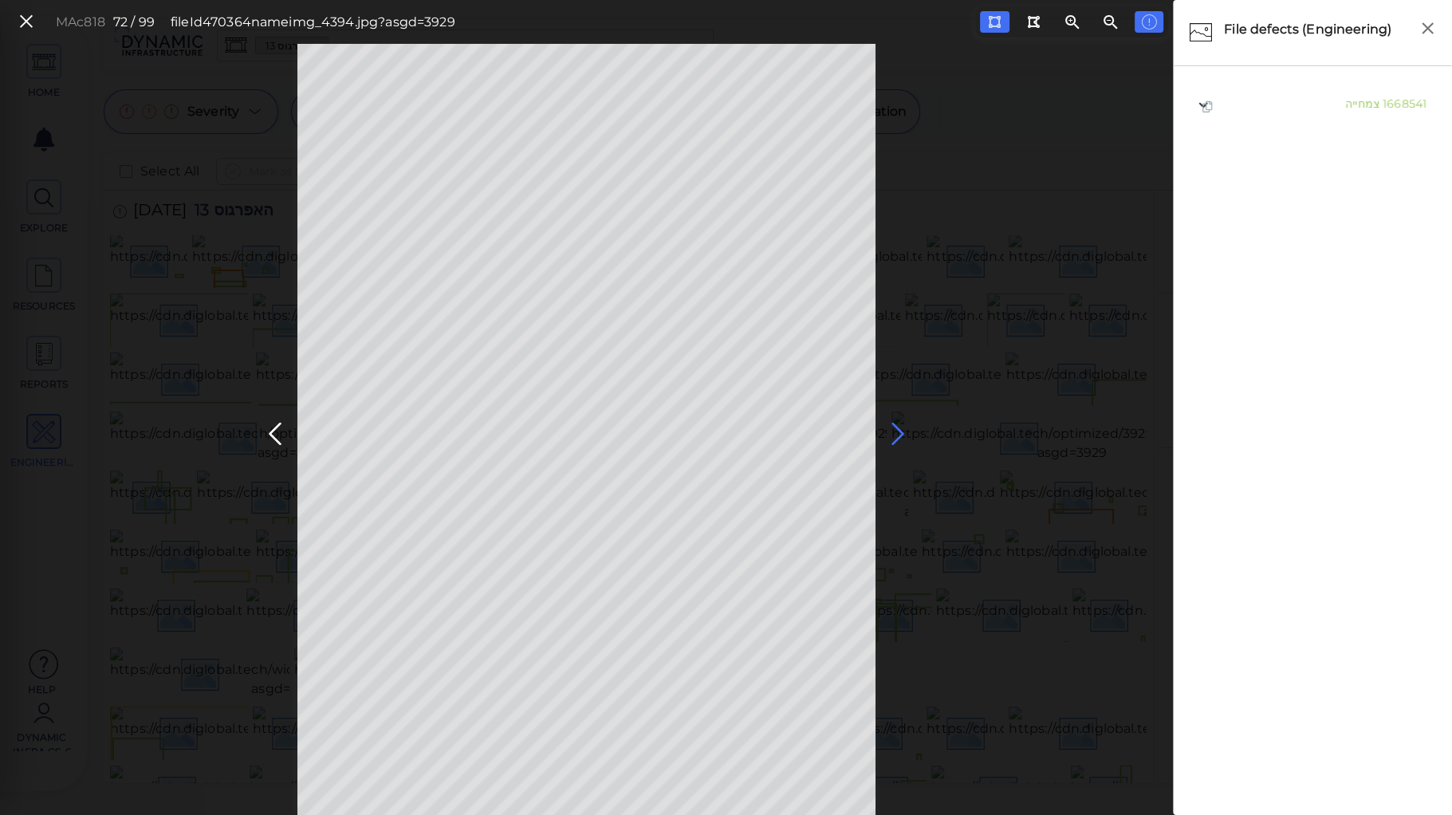
click at [899, 431] on icon at bounding box center [898, 434] width 26 height 31
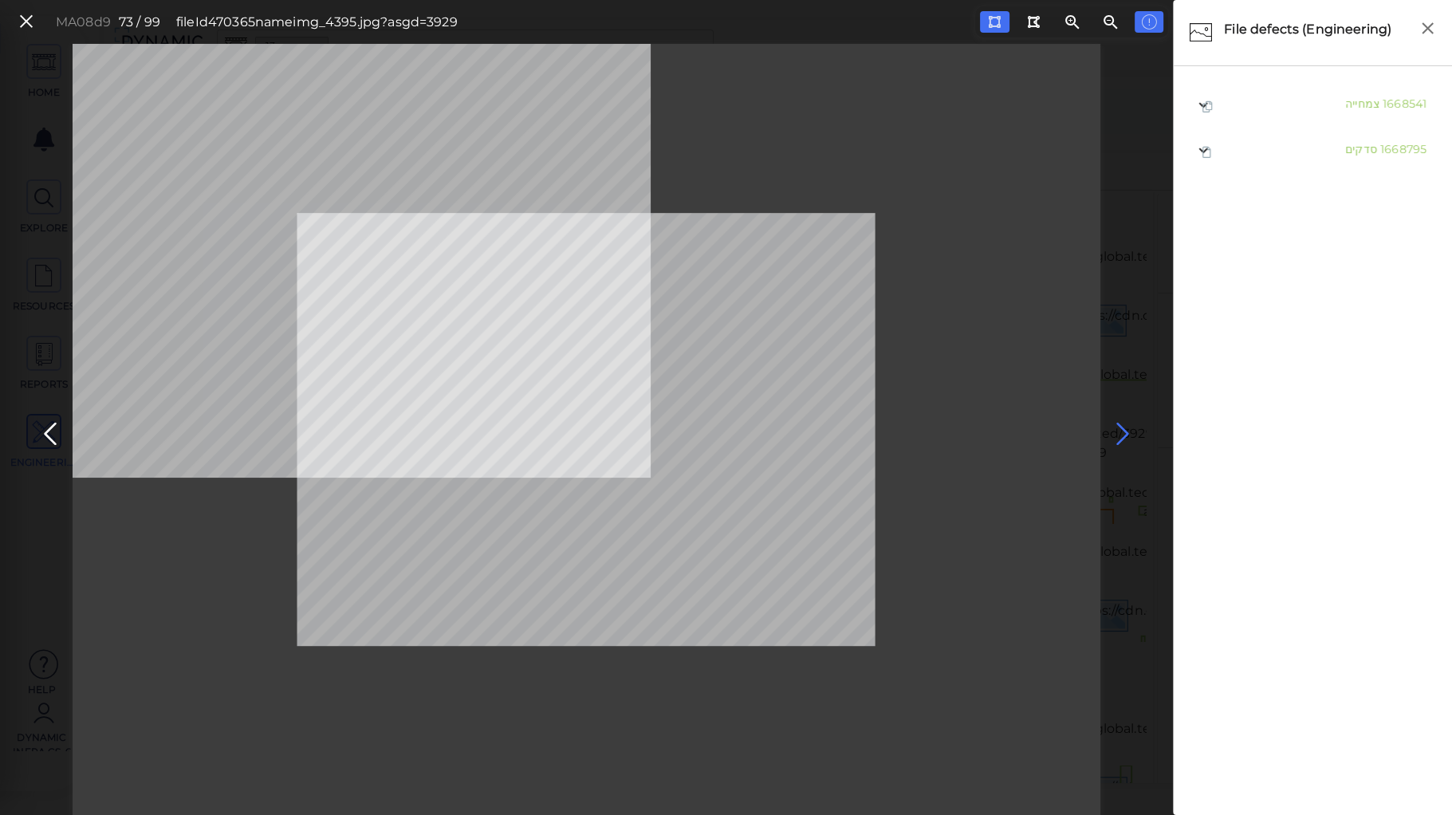
click at [1125, 433] on icon at bounding box center [1123, 434] width 26 height 31
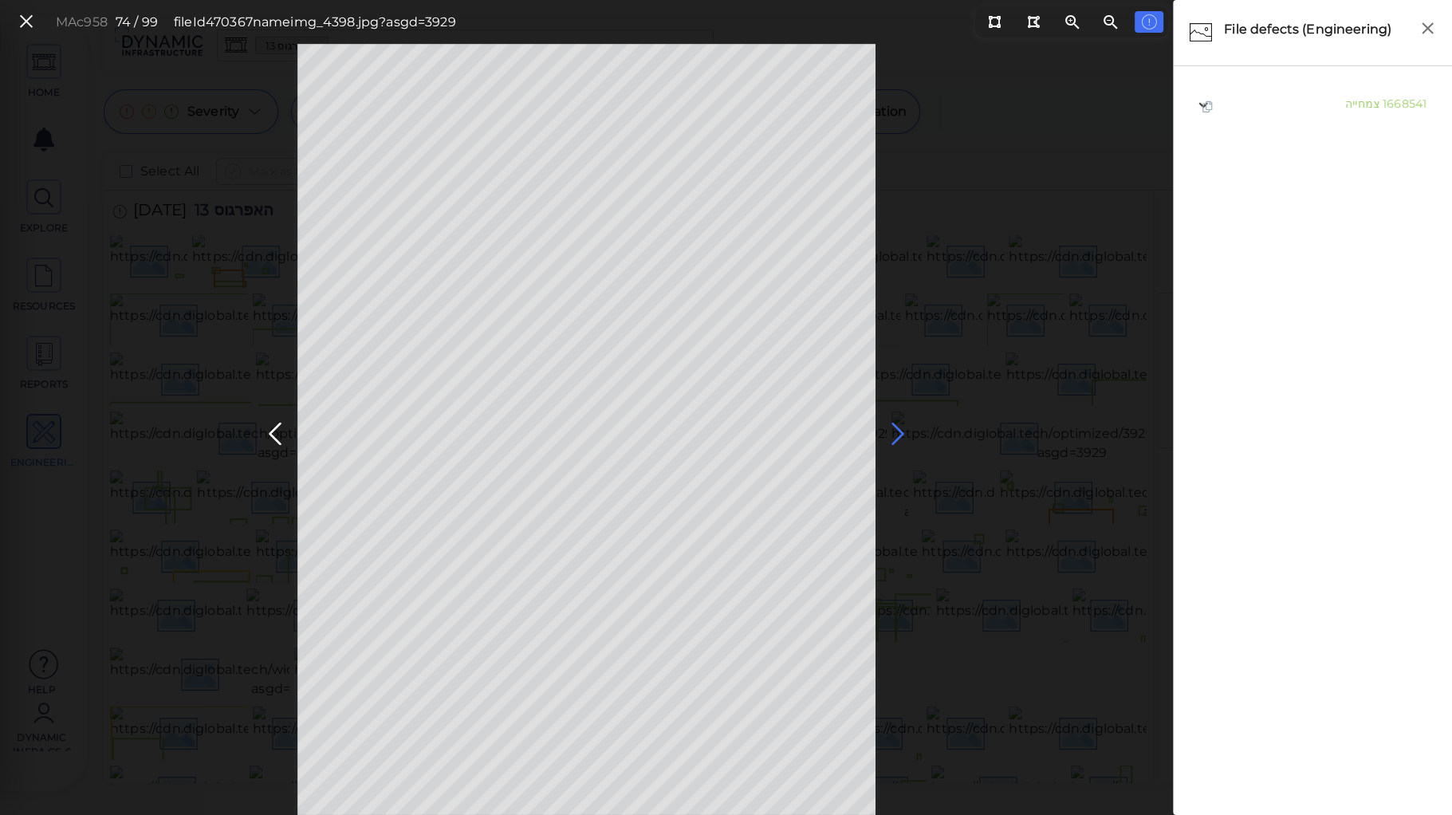
click at [896, 431] on icon at bounding box center [898, 434] width 26 height 31
click at [895, 431] on icon at bounding box center [898, 434] width 26 height 31
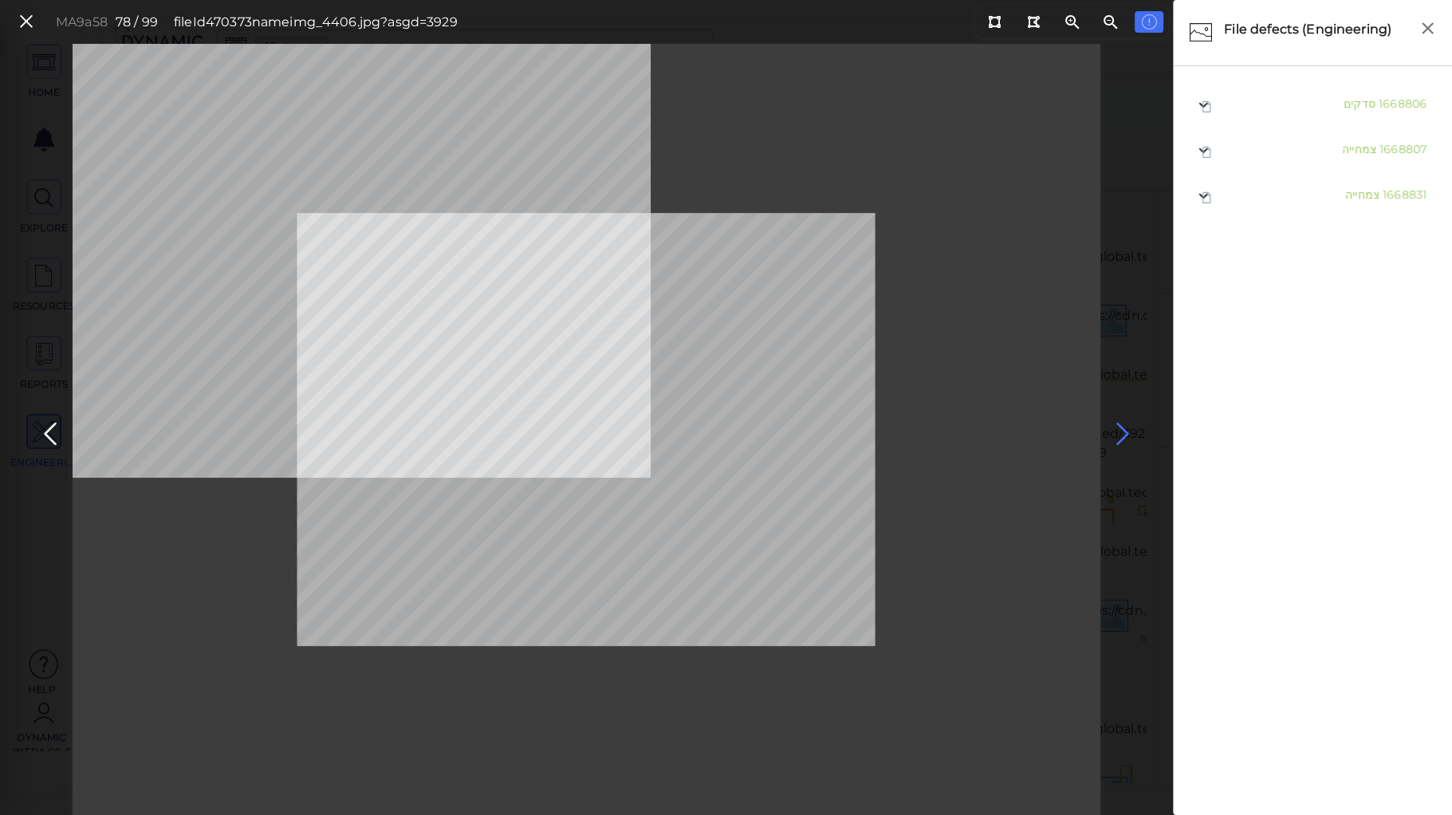
click at [1119, 427] on icon at bounding box center [1123, 434] width 26 height 31
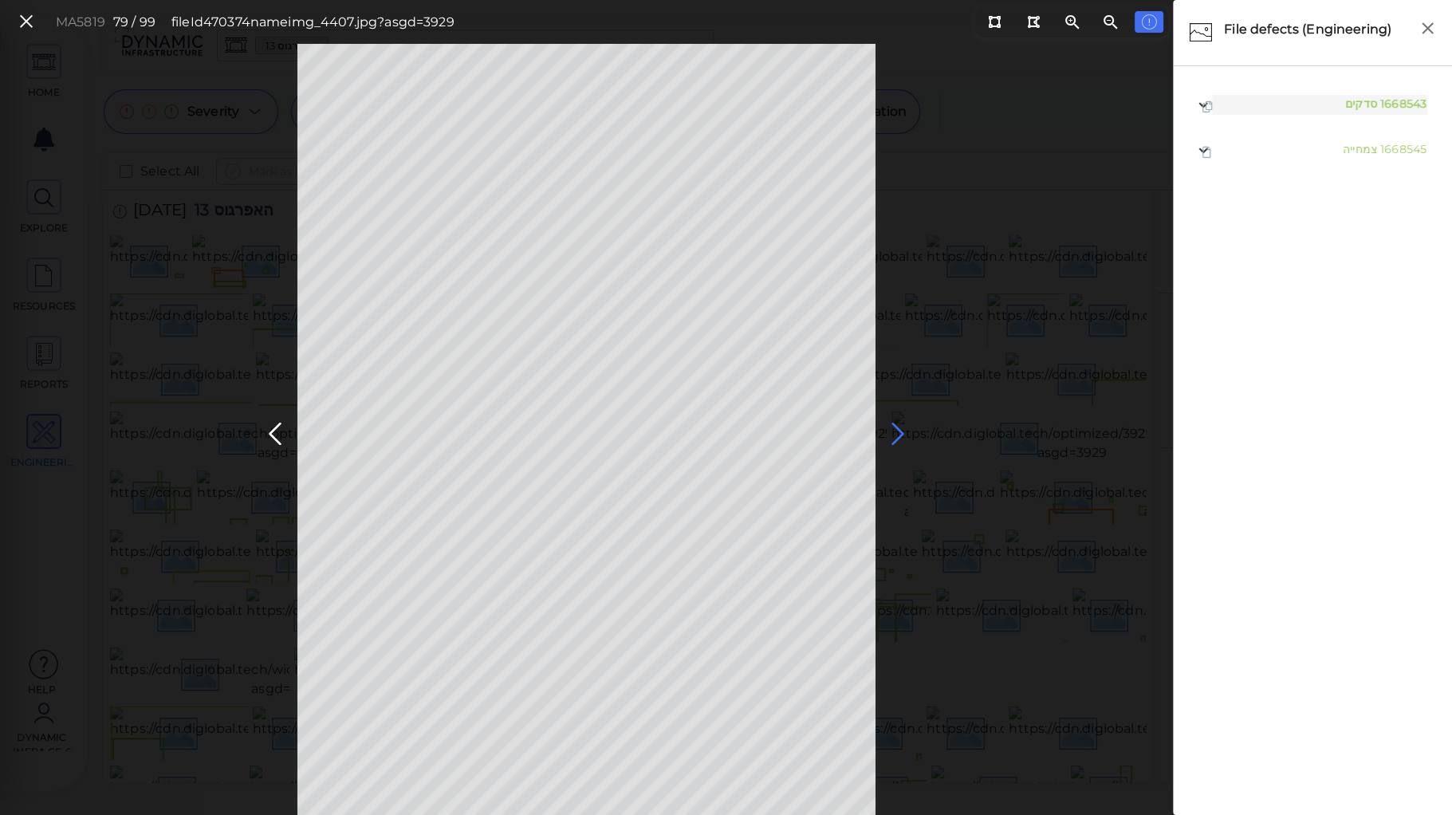
click at [902, 430] on icon at bounding box center [898, 434] width 26 height 31
click at [893, 430] on icon at bounding box center [898, 434] width 26 height 31
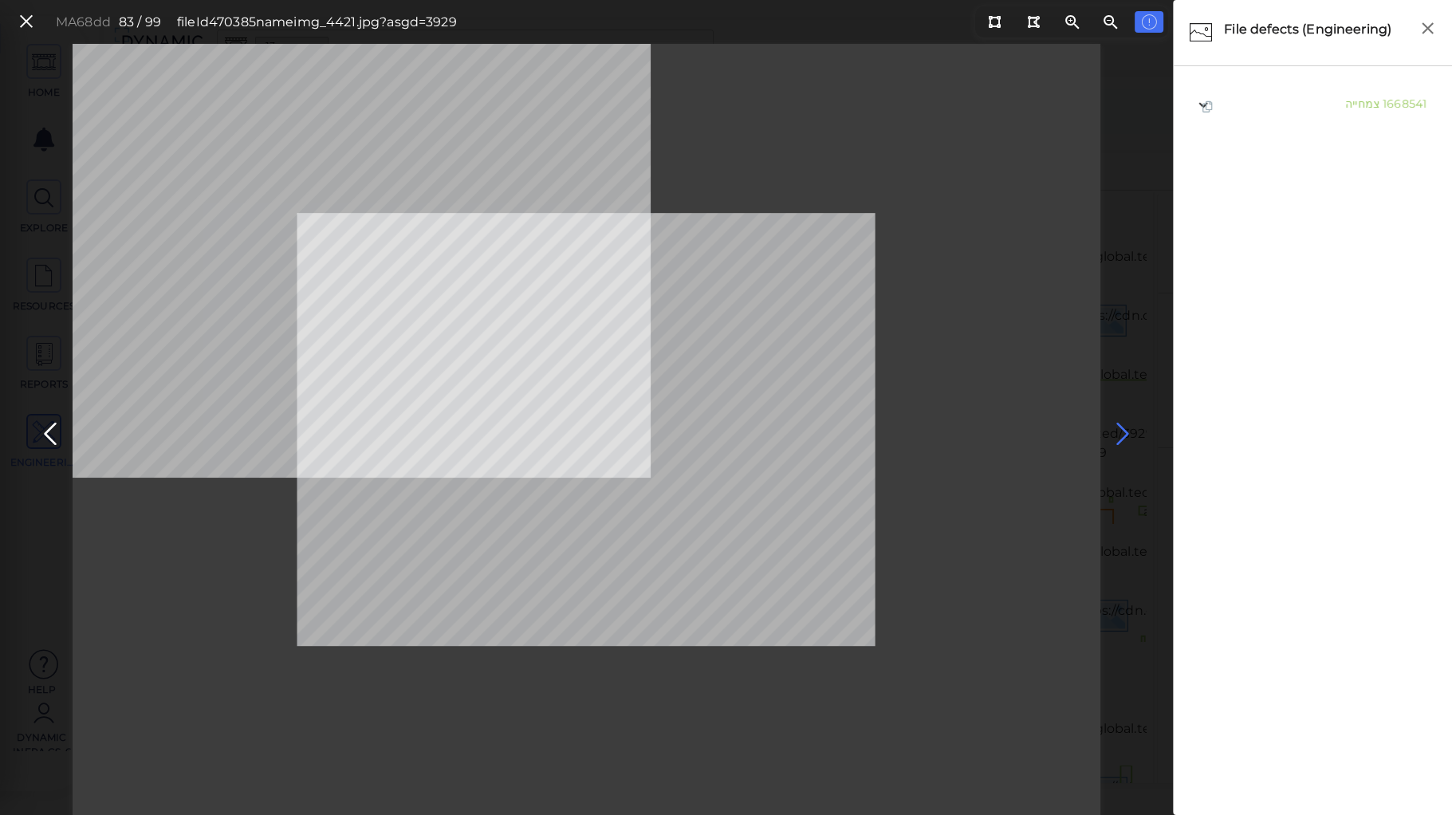
click at [1119, 428] on icon at bounding box center [1123, 434] width 26 height 31
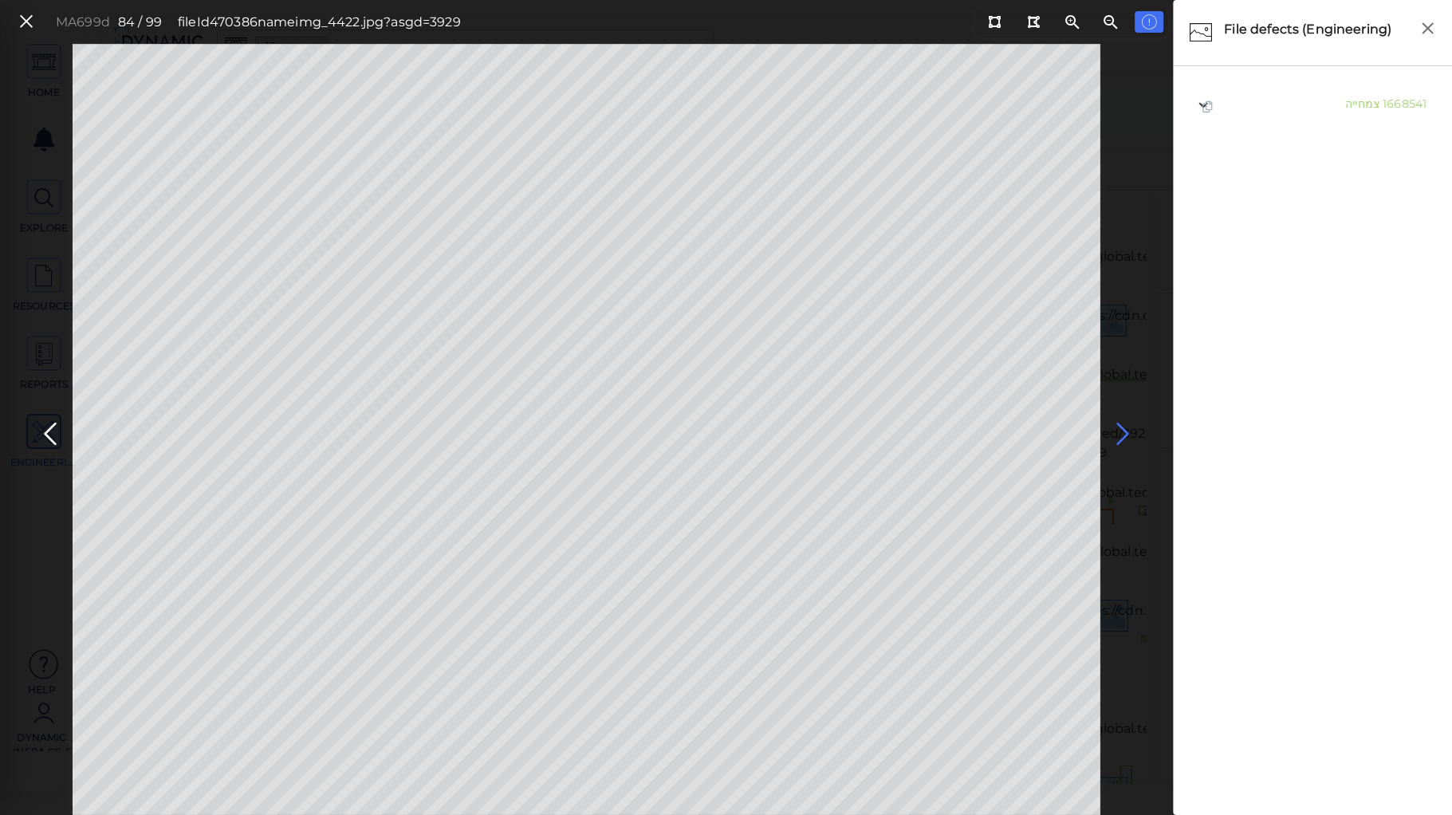
click at [1119, 430] on icon at bounding box center [1123, 434] width 26 height 31
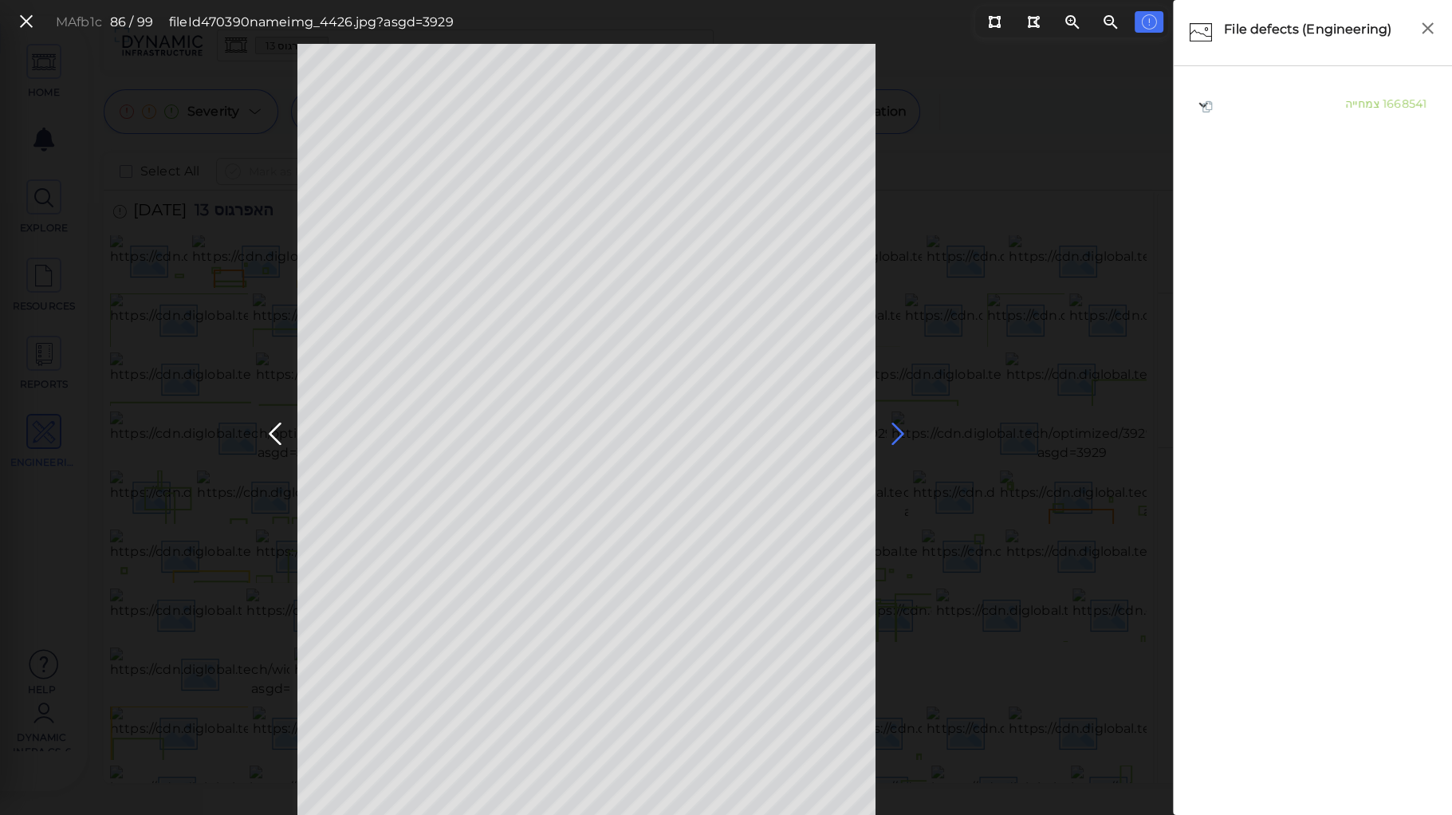
click at [898, 428] on icon at bounding box center [898, 434] width 26 height 31
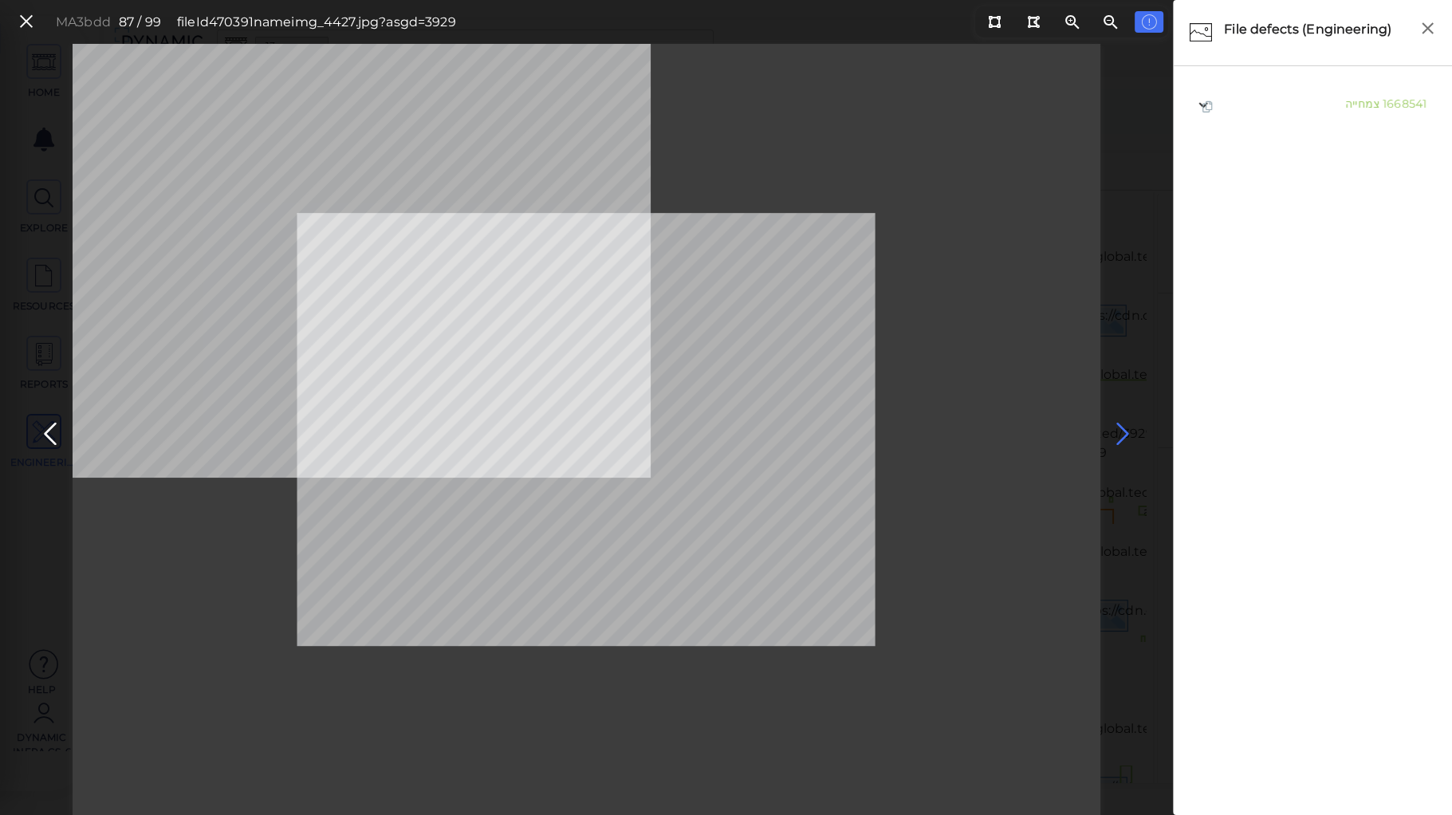
click at [1124, 434] on icon at bounding box center [1123, 434] width 26 height 31
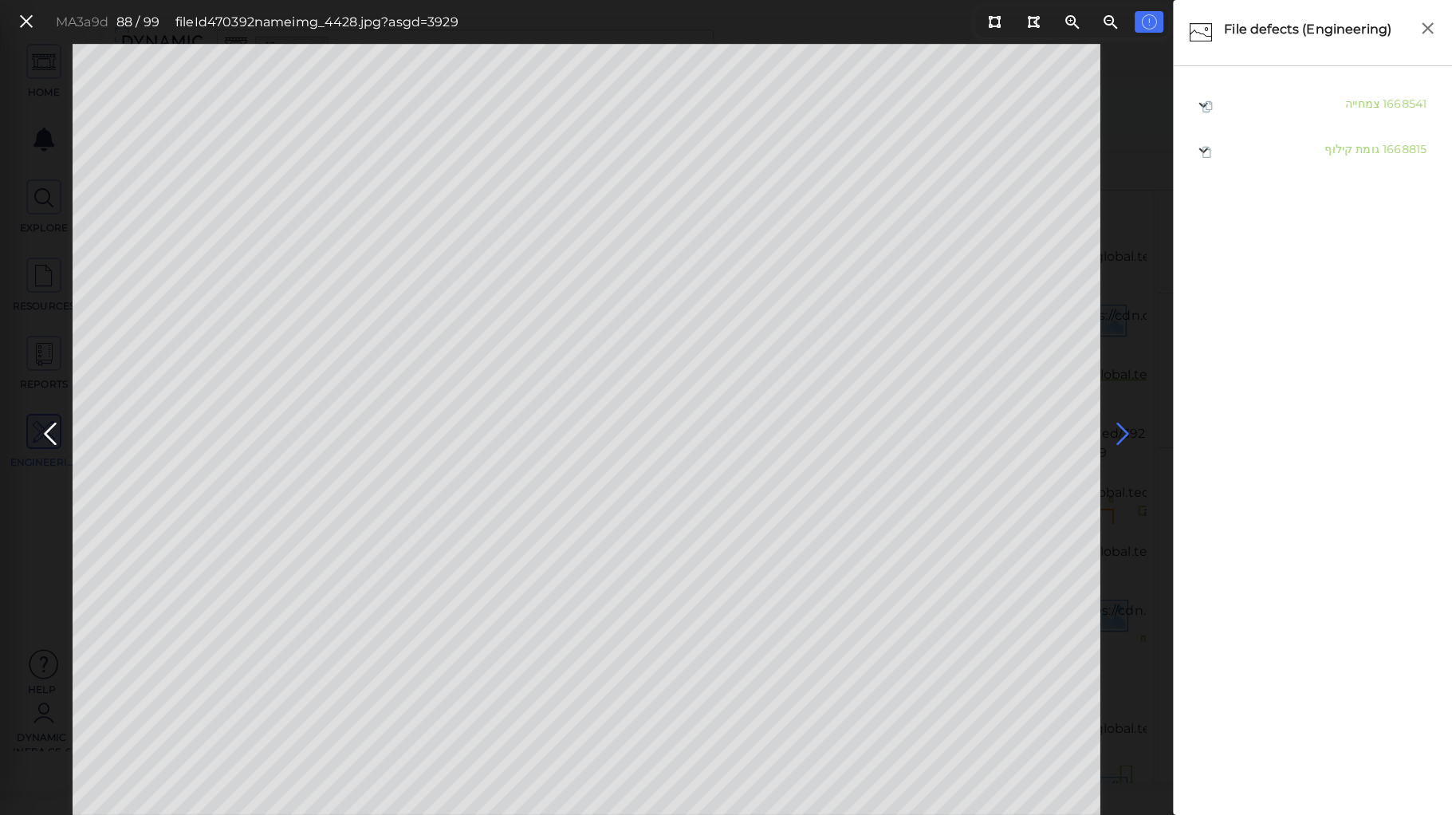
click at [1124, 434] on icon at bounding box center [1123, 434] width 26 height 31
click at [1125, 432] on icon at bounding box center [1123, 434] width 26 height 31
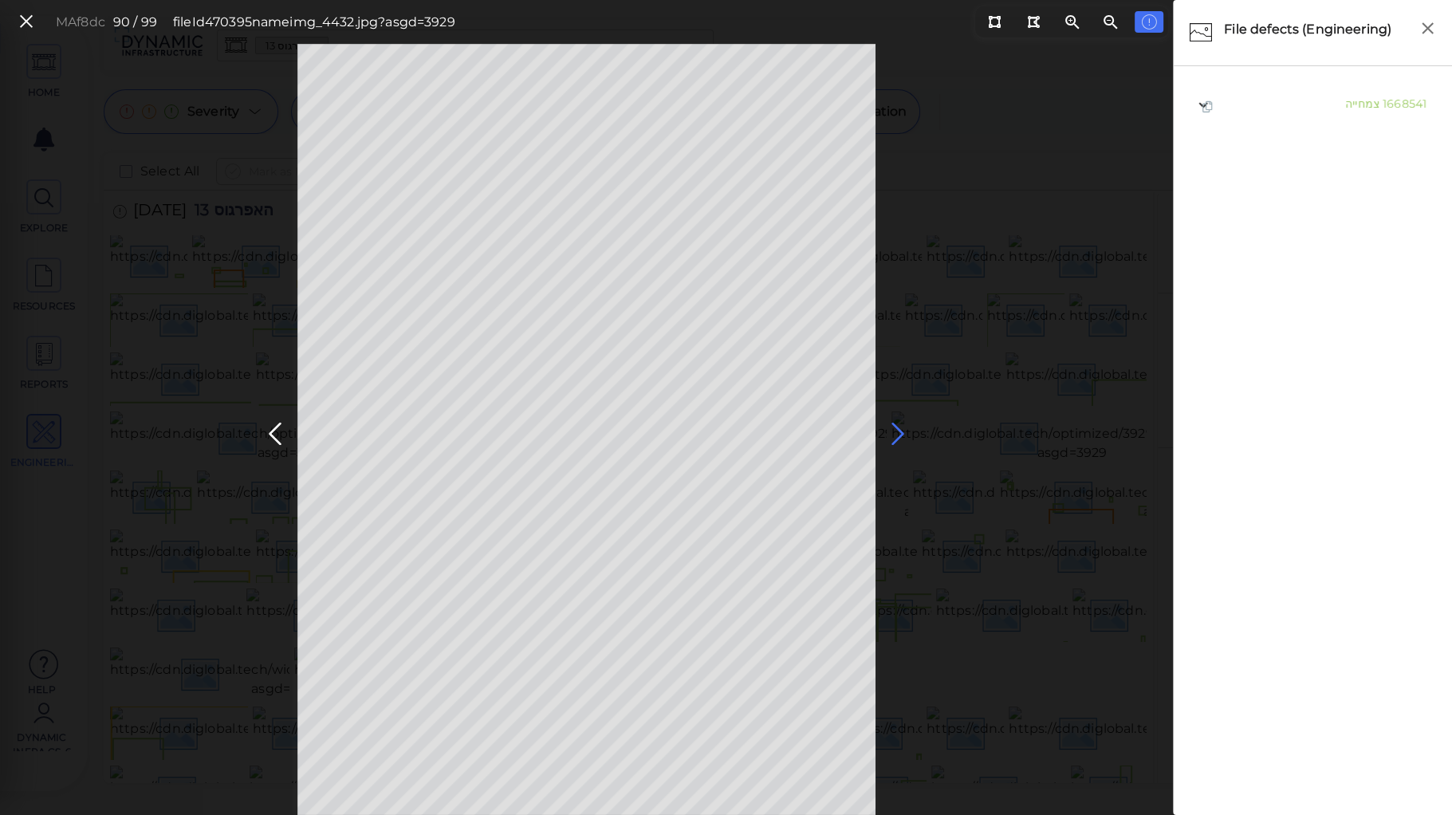
click at [894, 428] on icon at bounding box center [898, 434] width 26 height 31
click at [891, 427] on icon at bounding box center [898, 434] width 26 height 31
click at [901, 434] on icon at bounding box center [898, 434] width 26 height 31
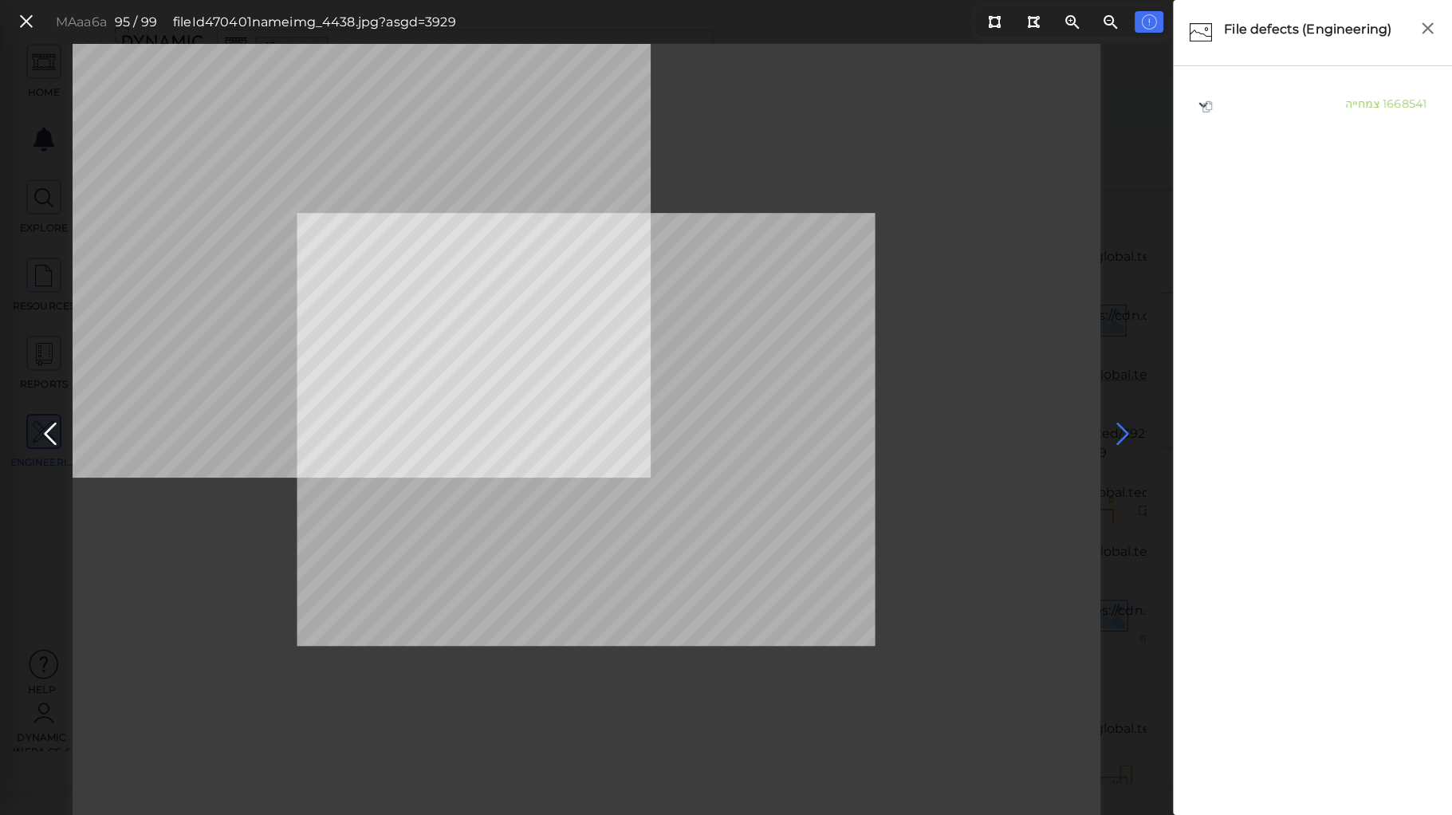
click at [1115, 427] on icon at bounding box center [1123, 434] width 26 height 31
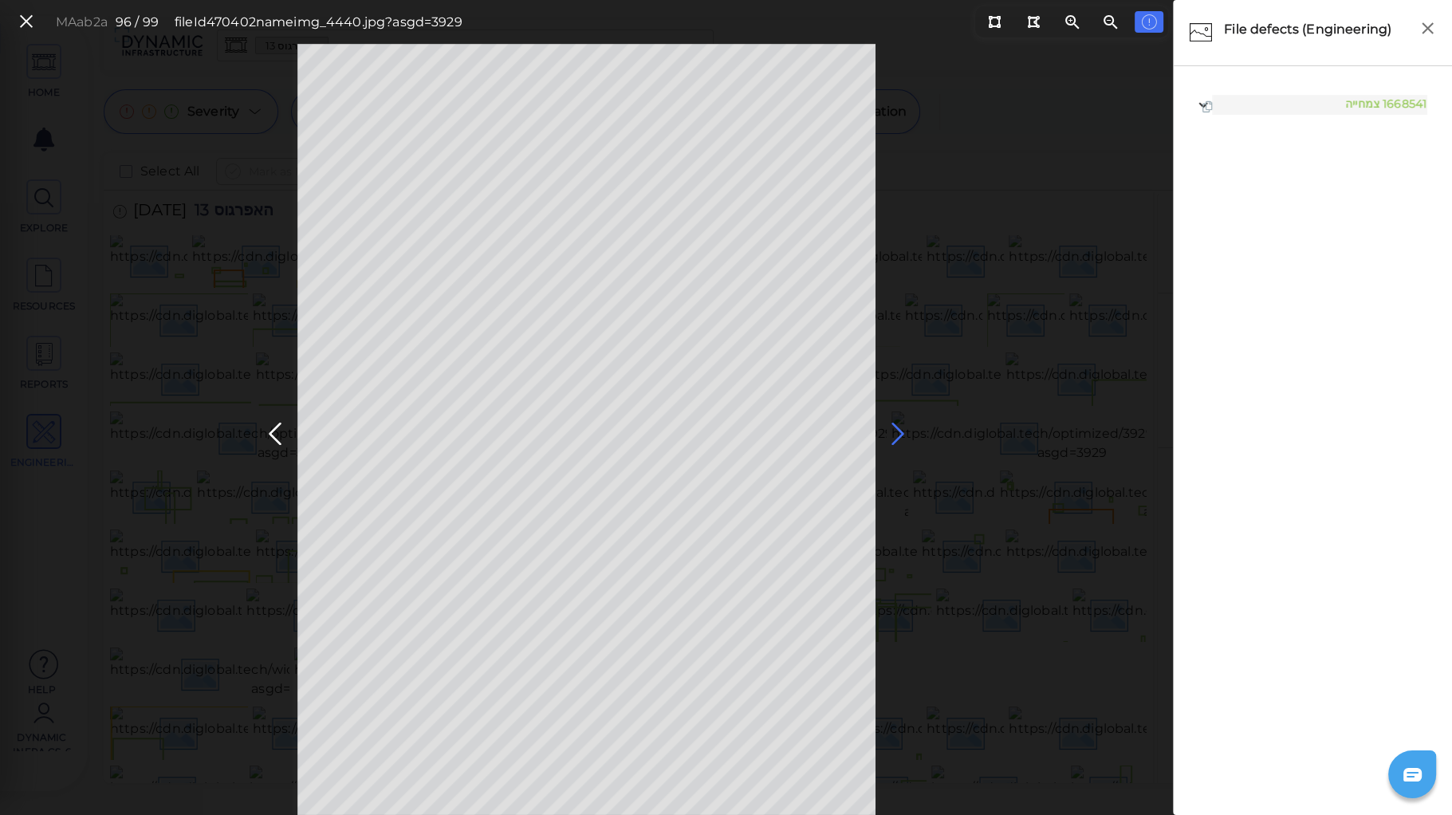
click at [899, 427] on icon at bounding box center [898, 434] width 26 height 31
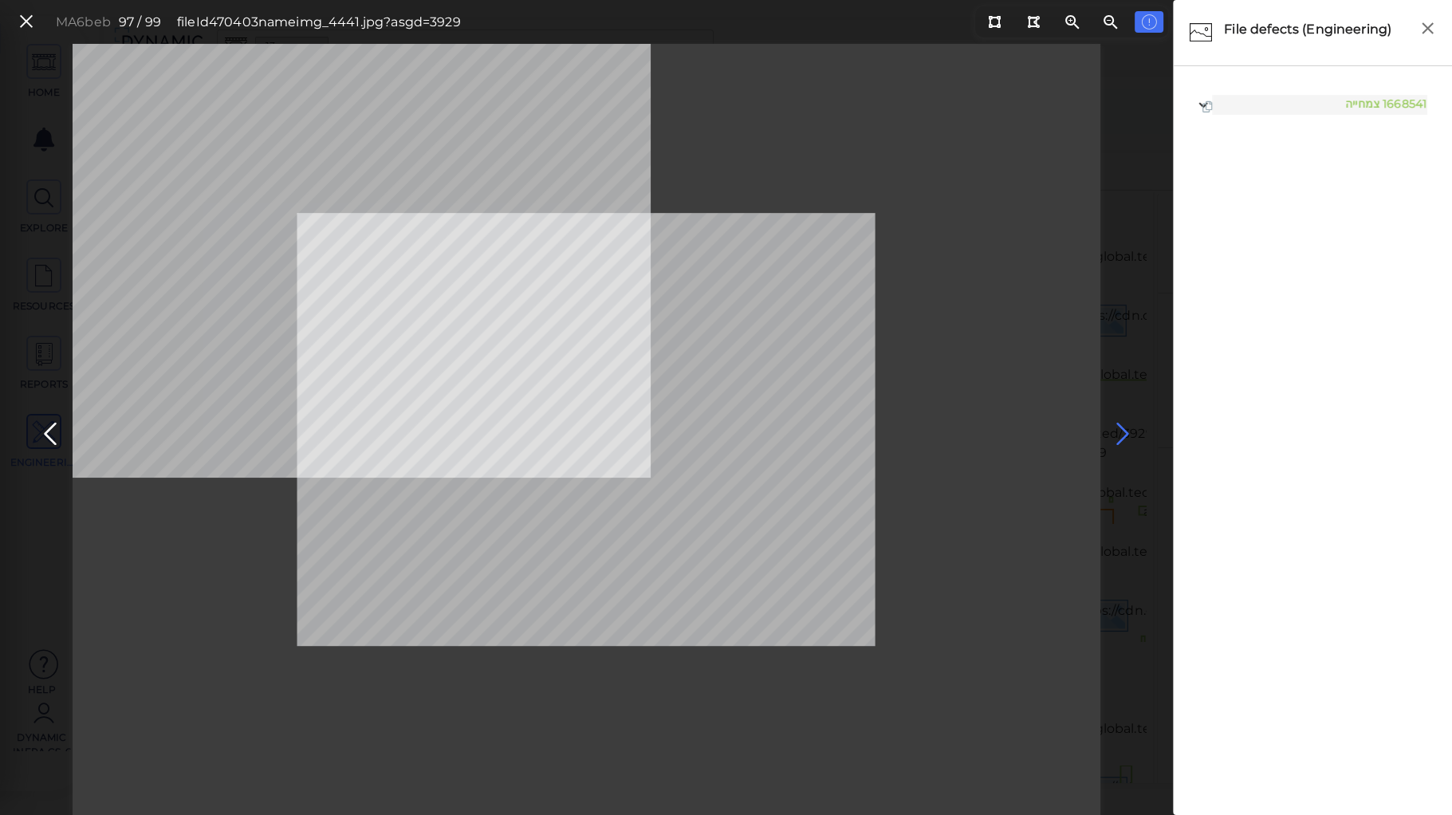
click at [1127, 431] on icon at bounding box center [1123, 434] width 26 height 31
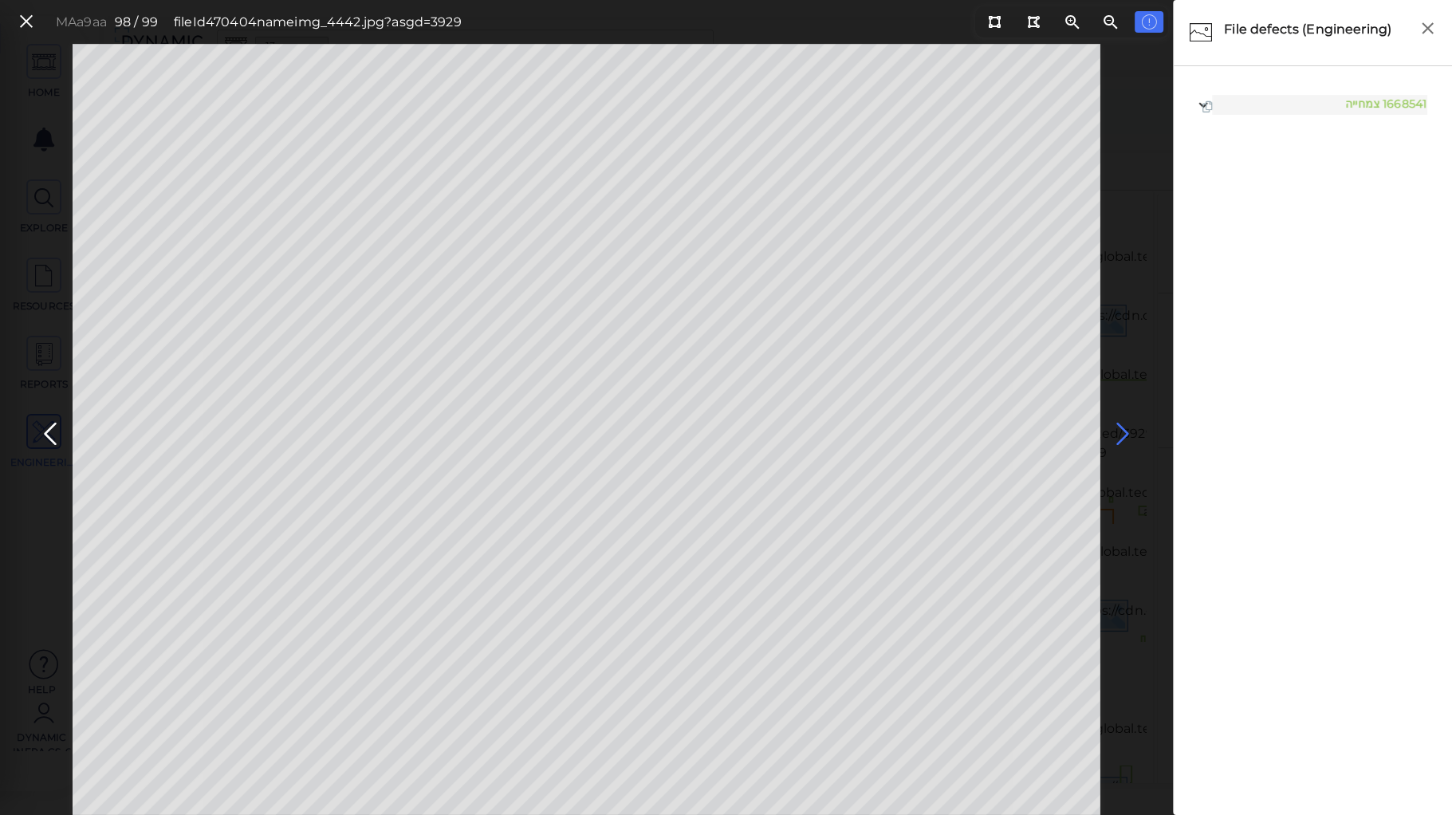
click at [1127, 431] on icon at bounding box center [1123, 434] width 26 height 31
click at [24, 17] on icon at bounding box center [27, 22] width 18 height 22
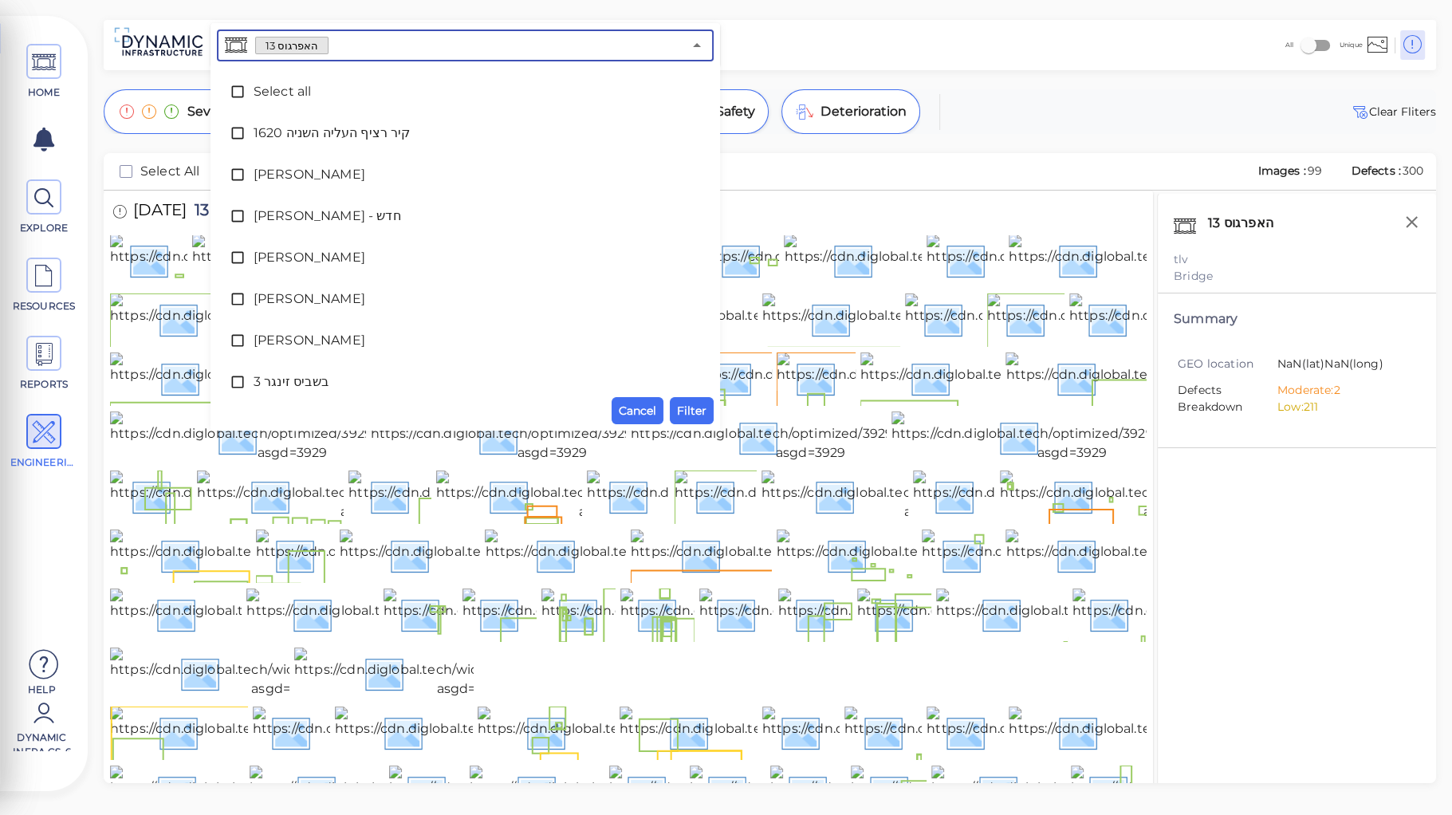
scroll to position [53, 0]
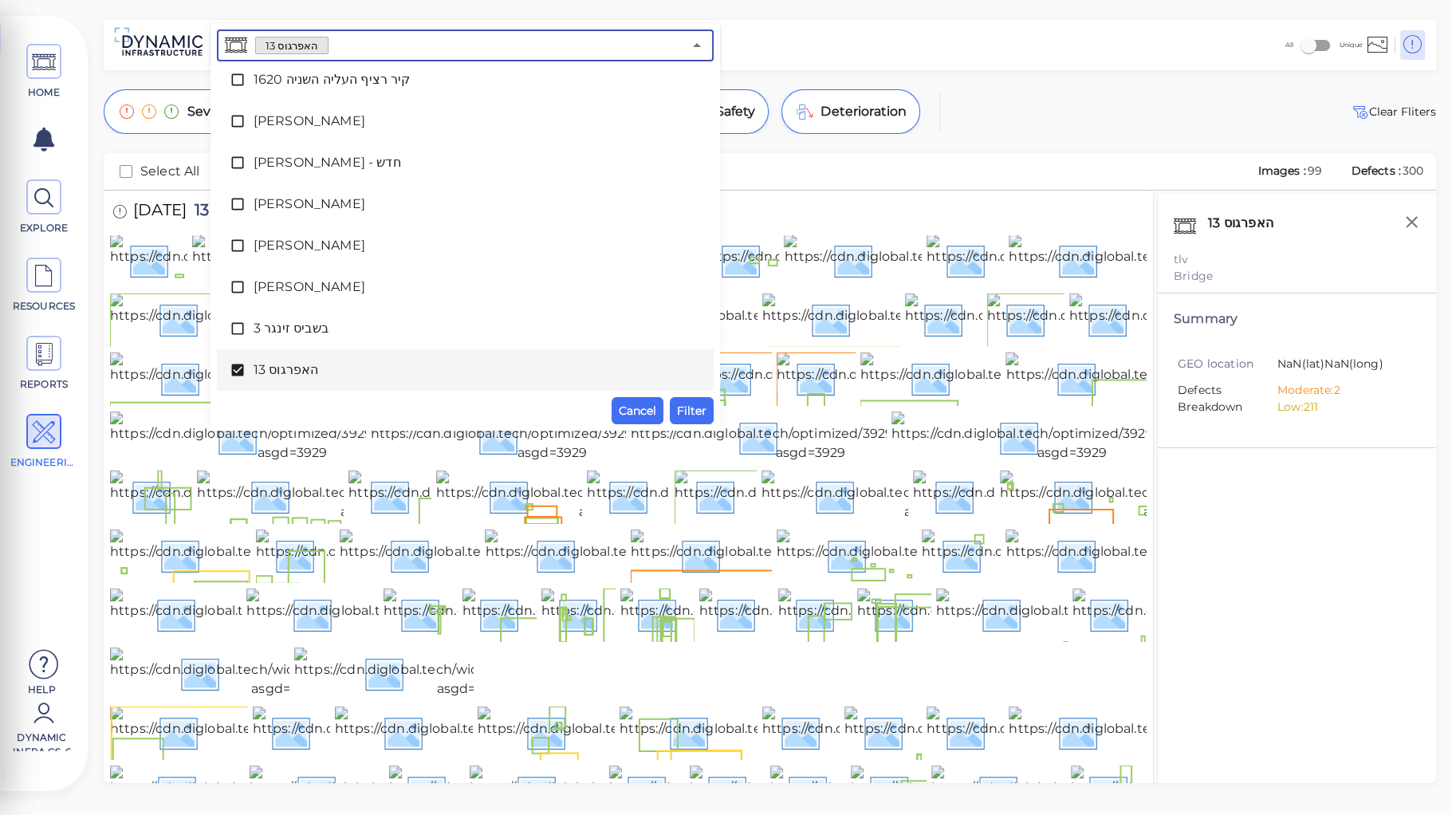
click at [377, 48] on input "text" at bounding box center [504, 45] width 353 height 22
click at [274, 367] on span "האפרגוס 13" at bounding box center [465, 369] width 423 height 19
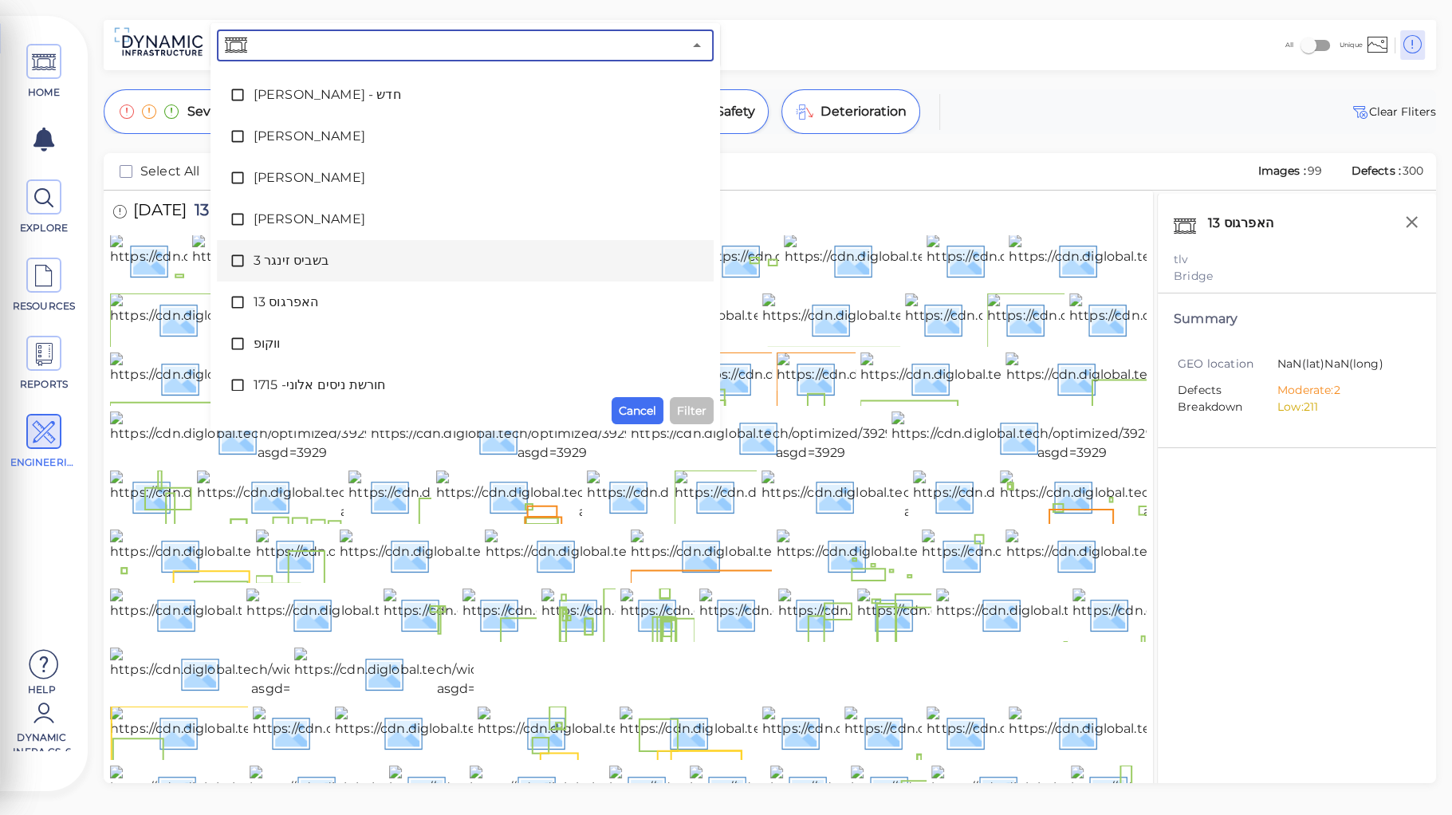
scroll to position [181, 0]
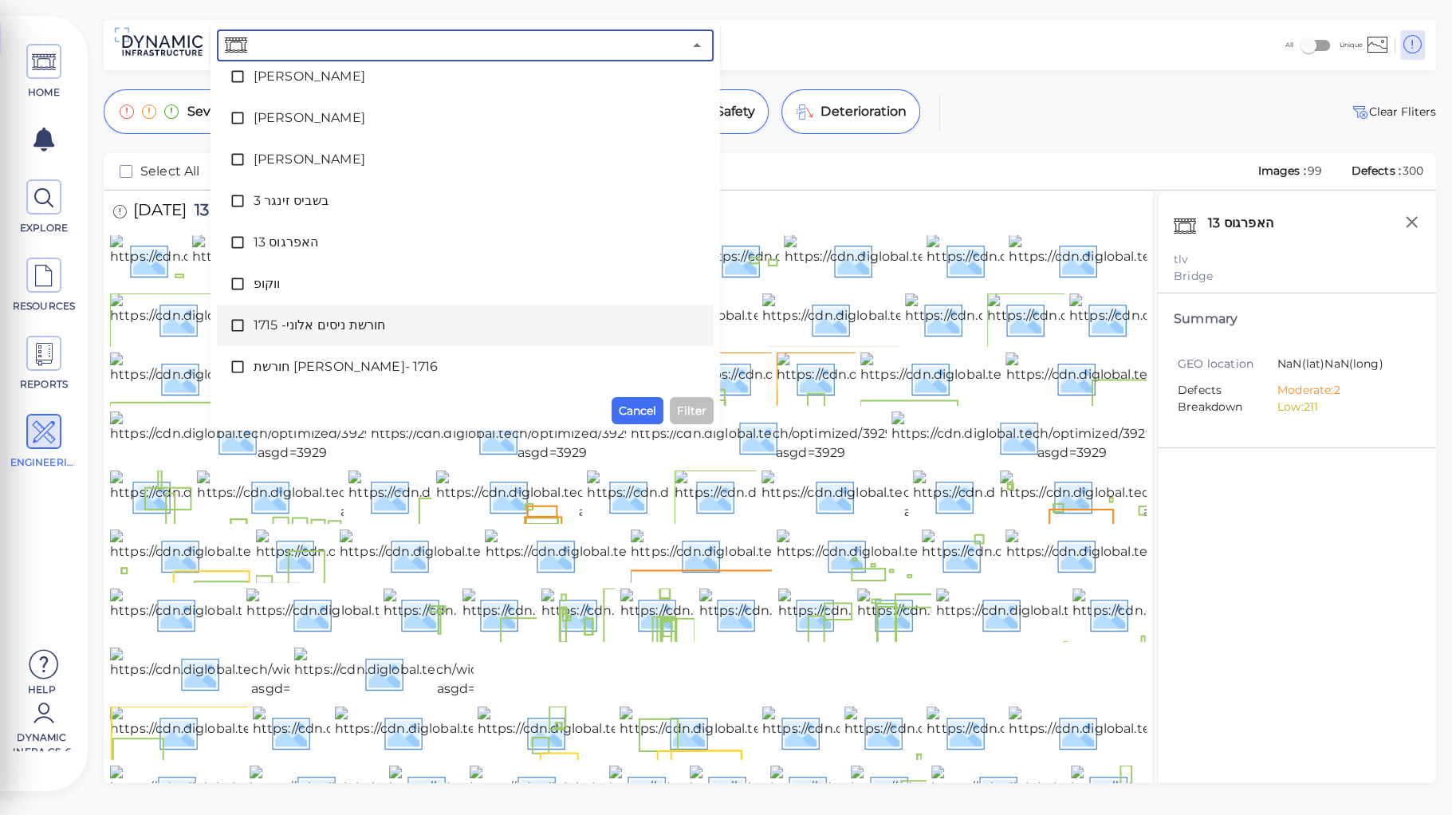
click at [309, 325] on span "חורשת ניסים אלוני- 1715" at bounding box center [465, 325] width 423 height 19
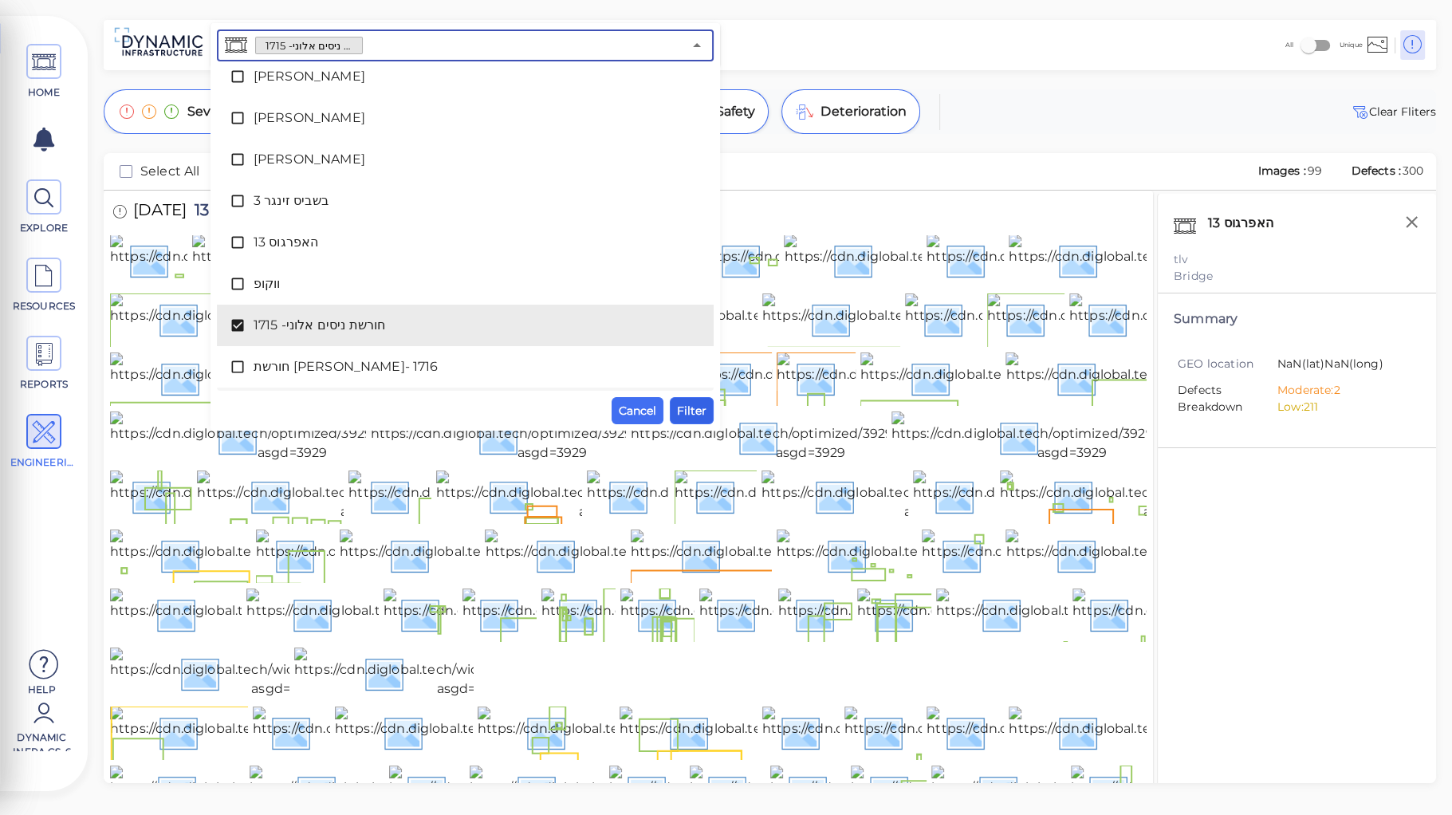
click at [692, 403] on span "Filter" at bounding box center [691, 410] width 29 height 19
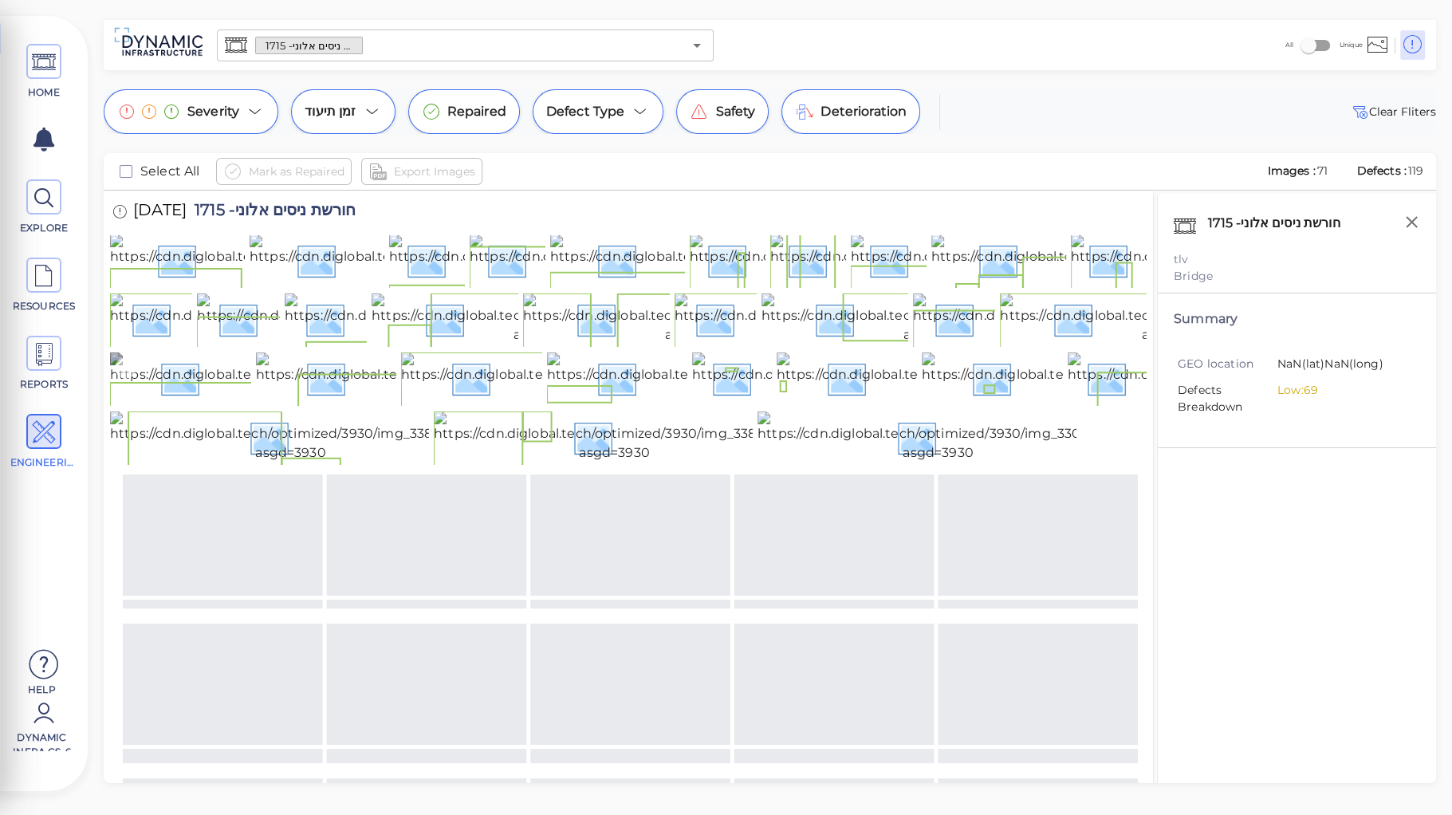
click at [202, 403] on img at bounding box center [287, 377] width 354 height 51
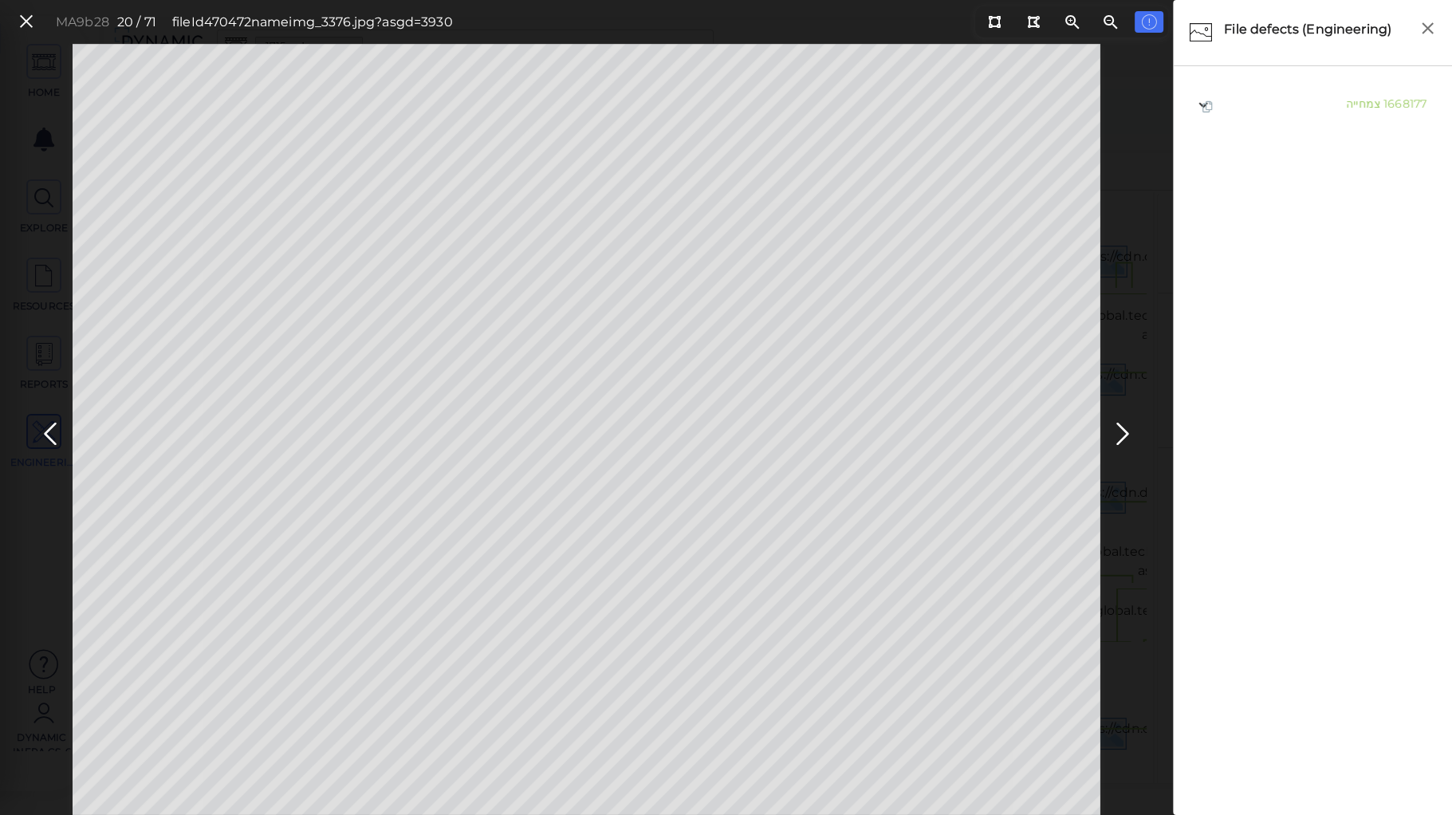
click at [1251, 74] on div "1668177 צמחייה" at bounding box center [1313, 442] width 278 height 752
click at [26, 19] on icon at bounding box center [27, 22] width 18 height 22
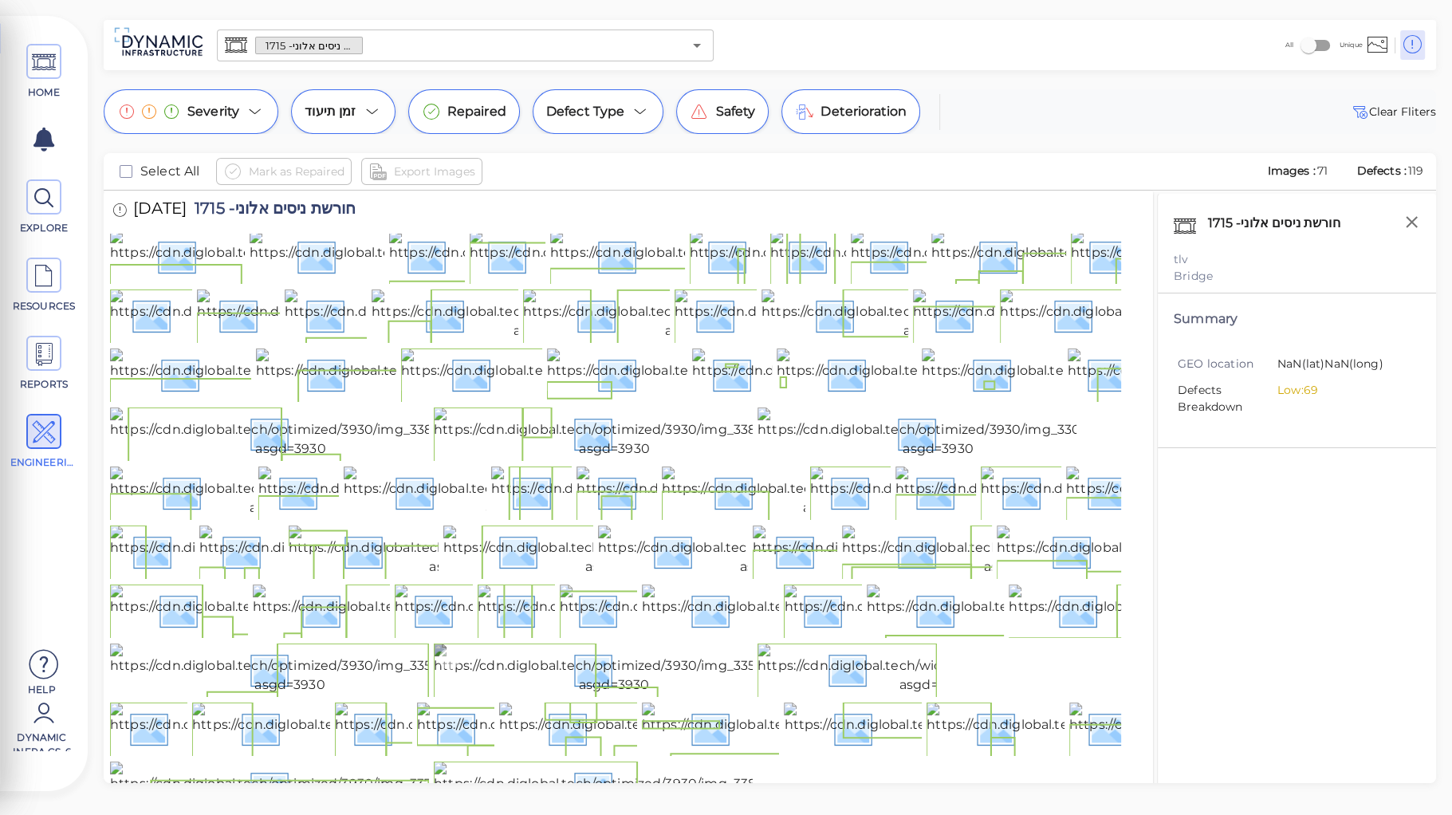
scroll to position [1030, 0]
click at [680, 643] on img at bounding box center [614, 668] width 360 height 51
